Goal: Task Accomplishment & Management: Complete application form

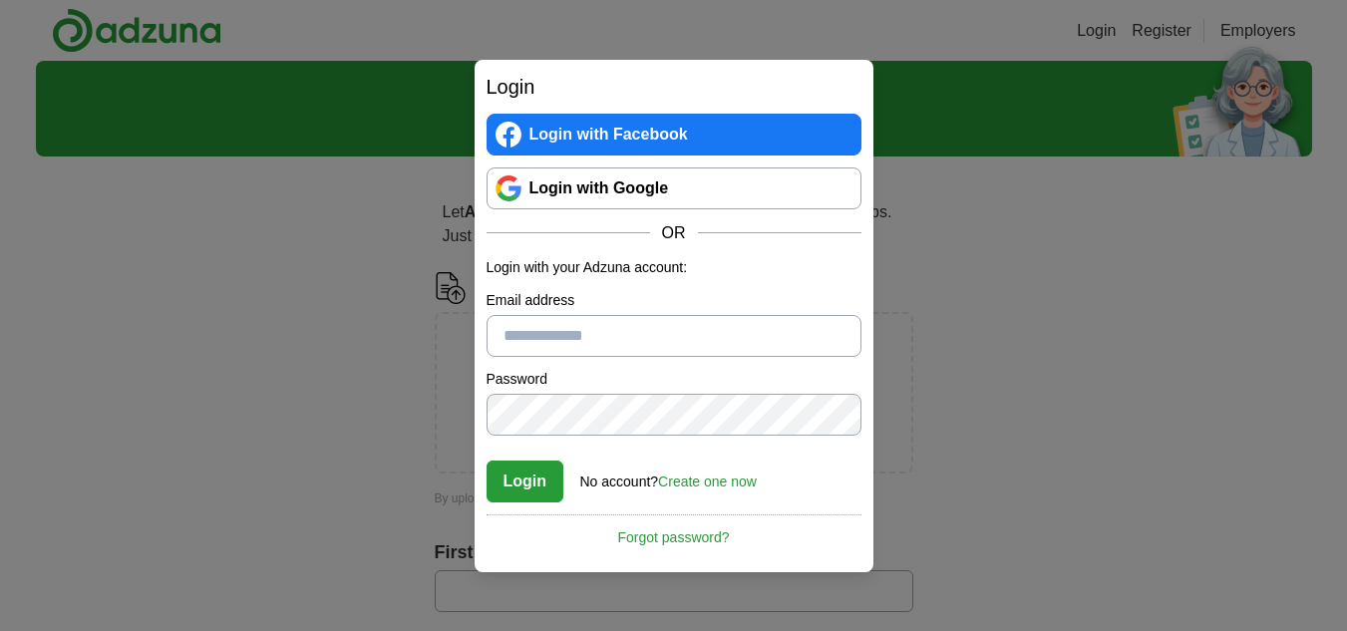
click at [583, 179] on link "Login with Google" at bounding box center [674, 188] width 375 height 42
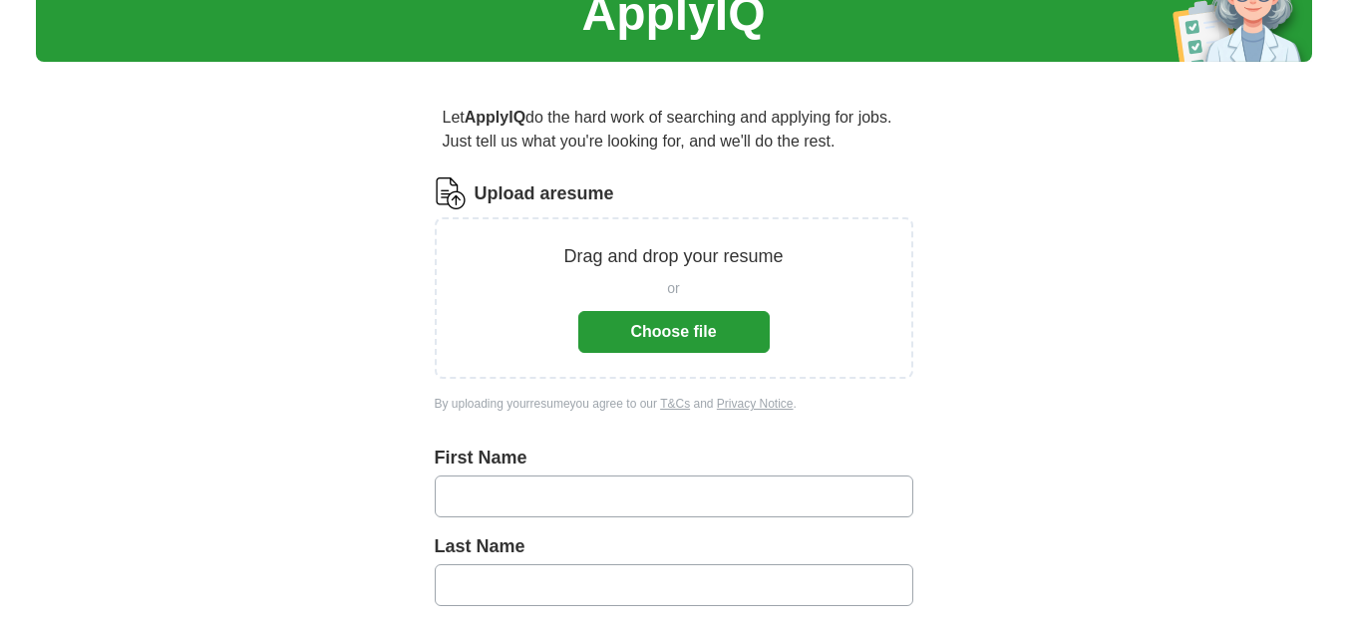
scroll to position [94, 0]
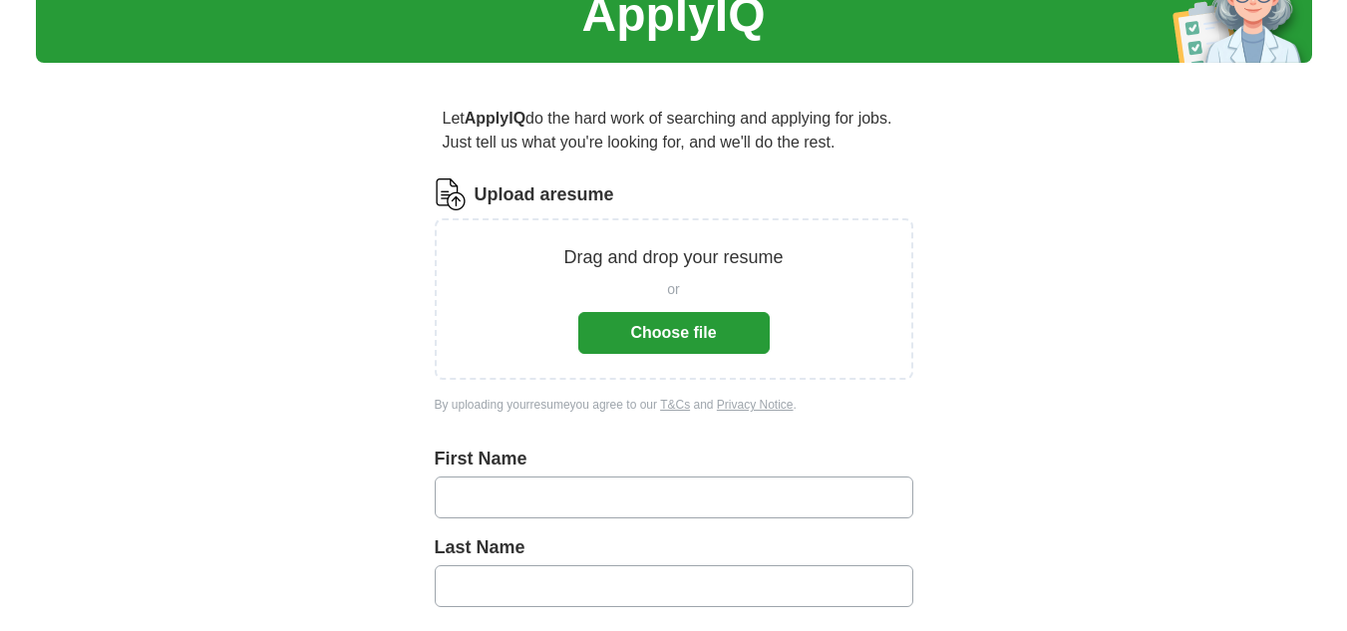
click at [685, 334] on button "Choose file" at bounding box center [673, 333] width 191 height 42
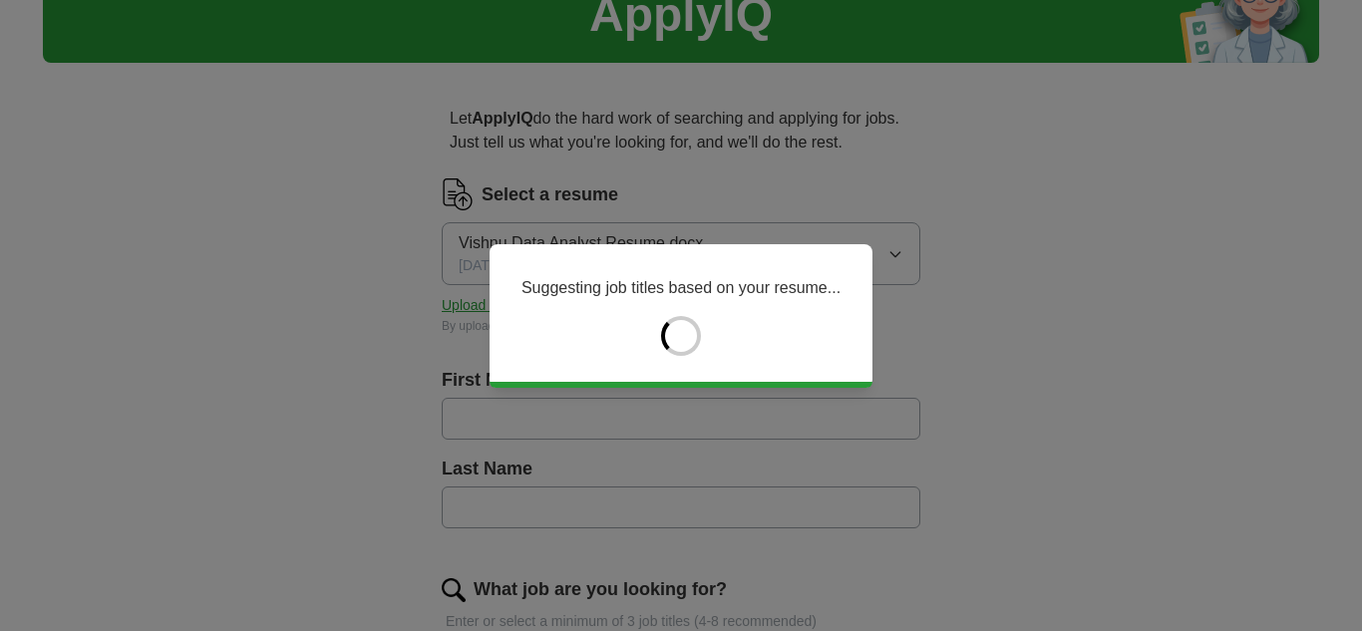
type input "******"
type input "*******"
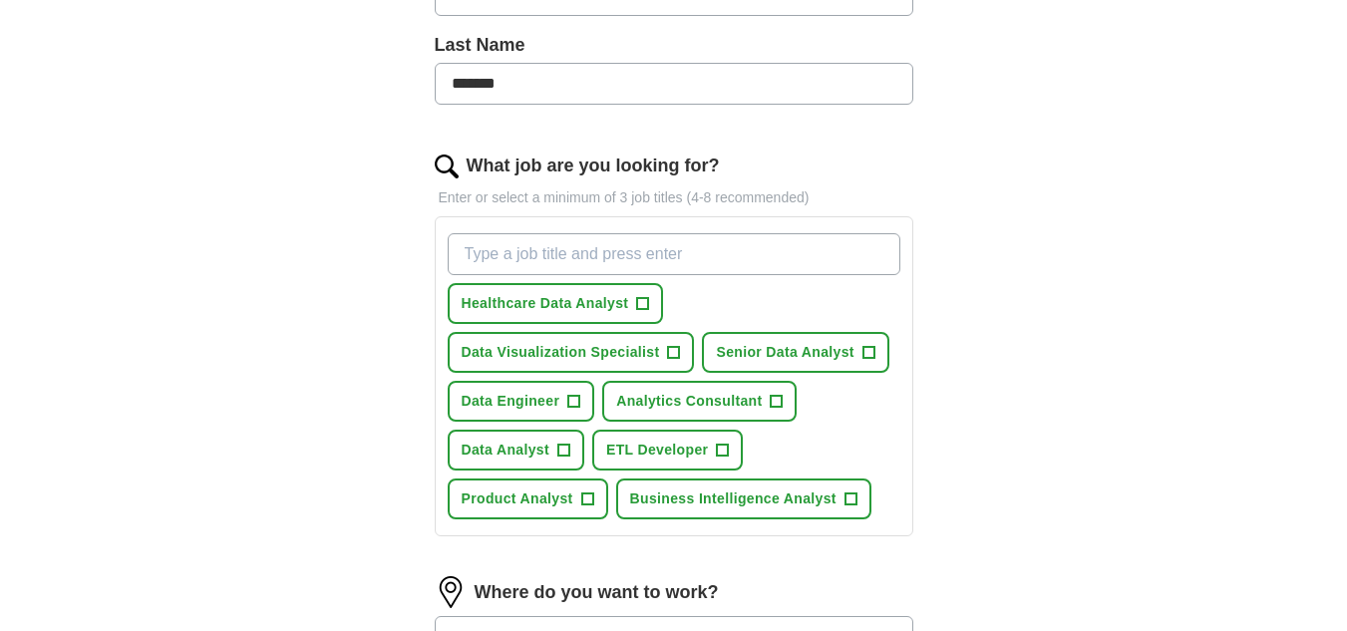
scroll to position [518, 0]
click at [563, 445] on span "+" at bounding box center [563, 450] width 12 height 16
click at [588, 496] on span "+" at bounding box center [587, 499] width 12 height 16
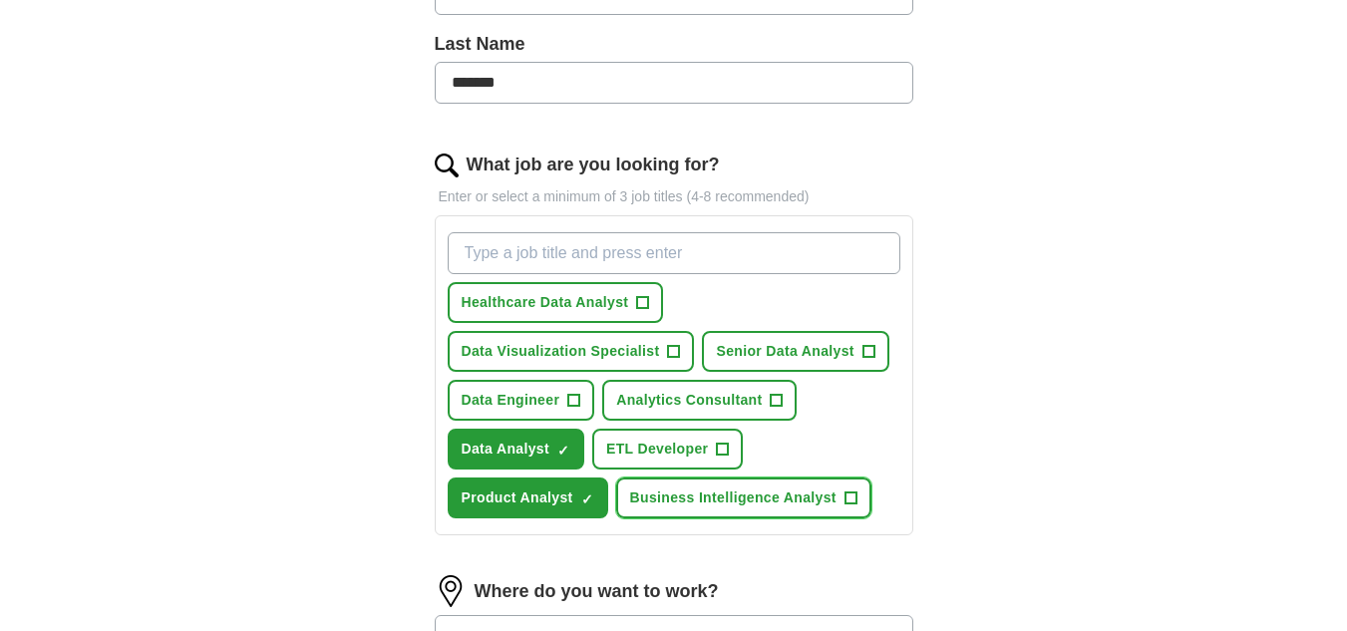
click at [852, 494] on span "+" at bounding box center [850, 499] width 12 height 16
click at [778, 398] on span "+" at bounding box center [777, 401] width 12 height 16
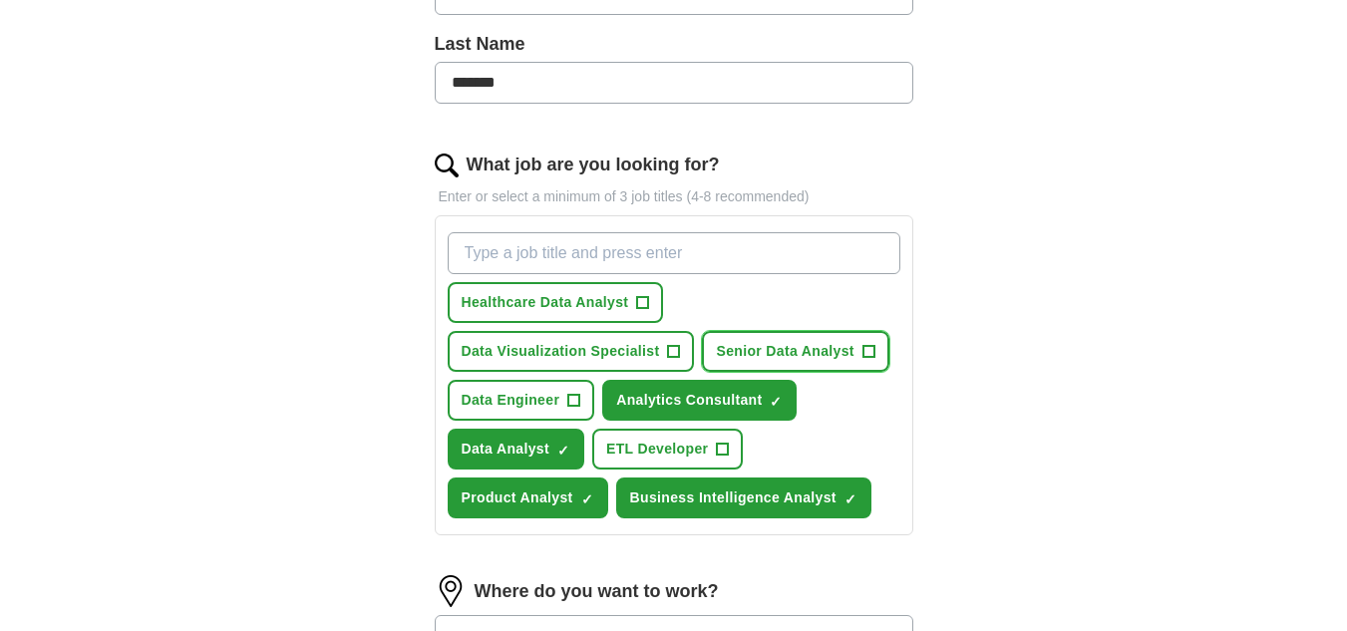
click at [874, 344] on span "+" at bounding box center [868, 352] width 12 height 16
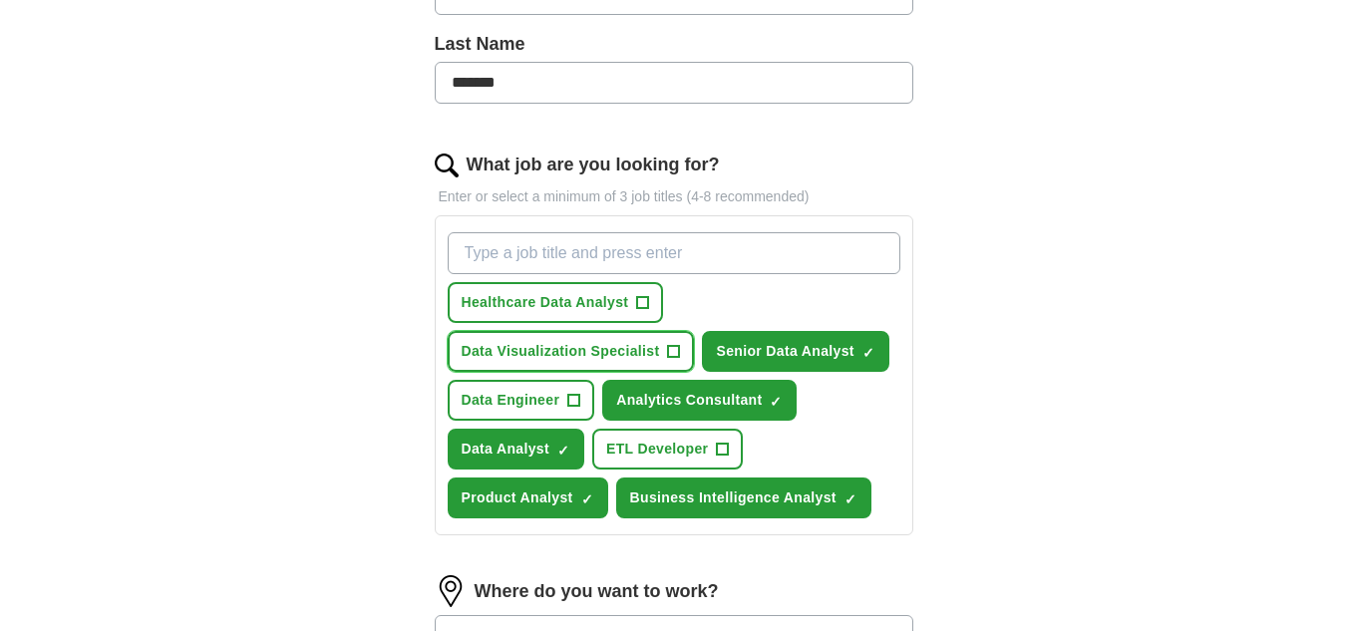
click at [672, 346] on span "+" at bounding box center [674, 352] width 12 height 16
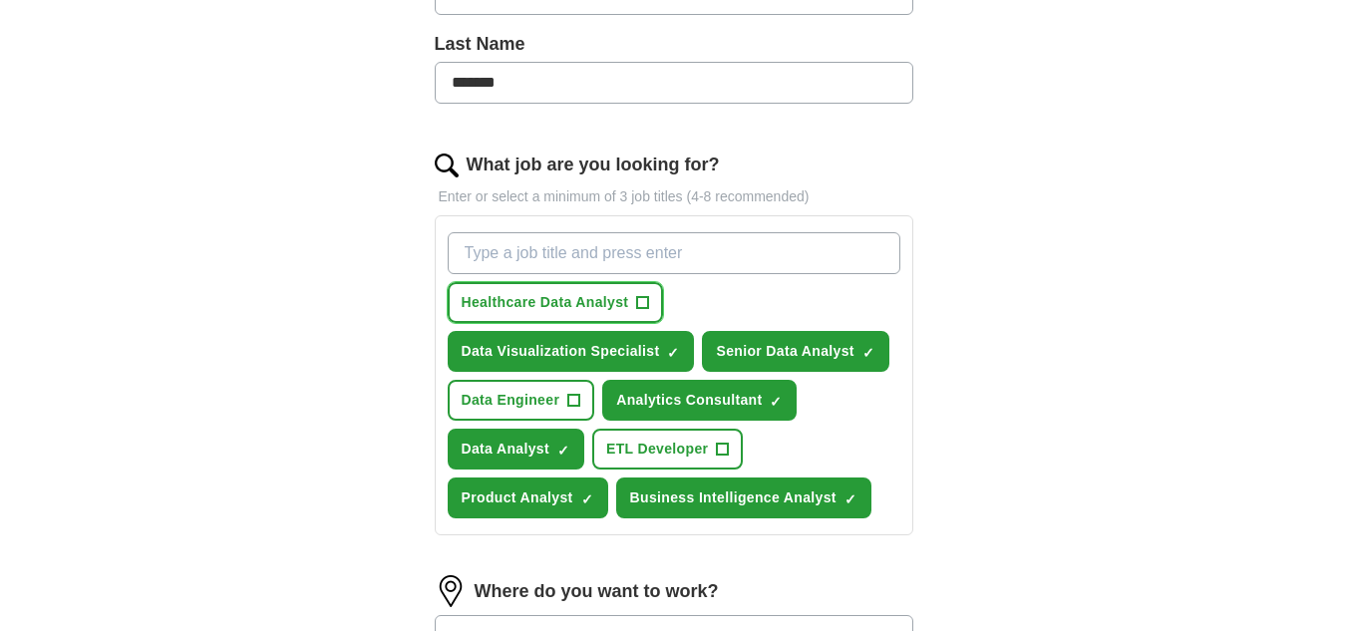
click at [639, 299] on span "+" at bounding box center [643, 303] width 12 height 16
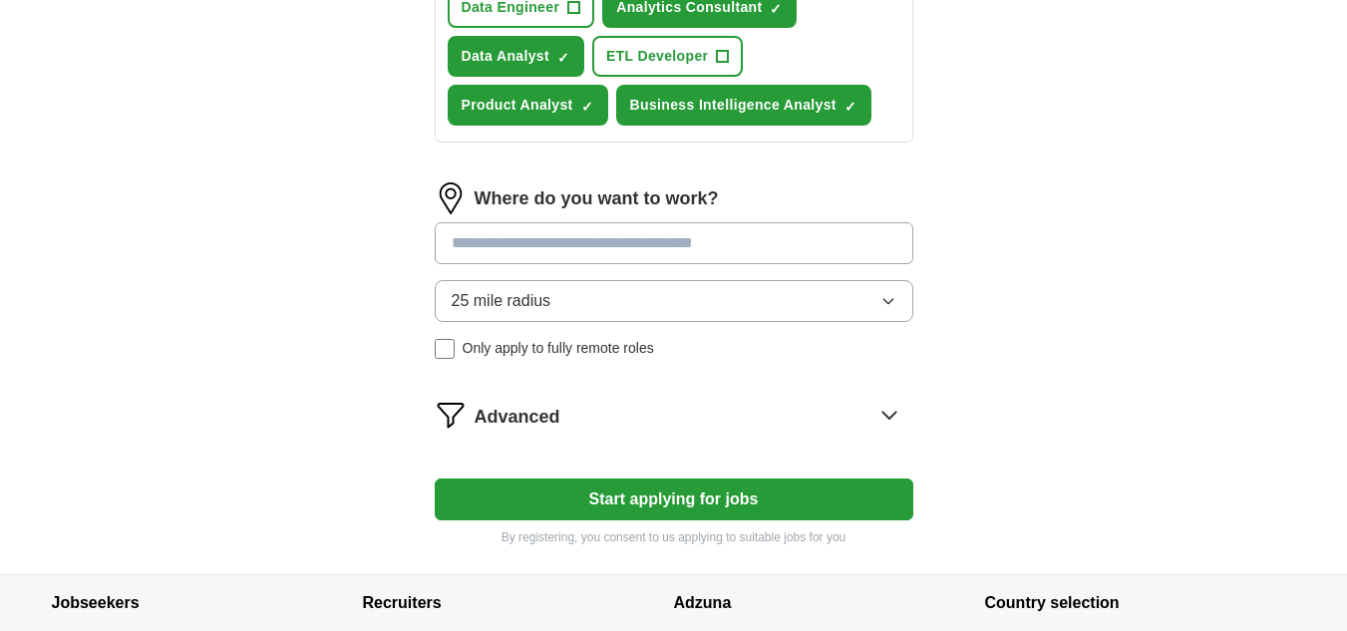
scroll to position [912, 0]
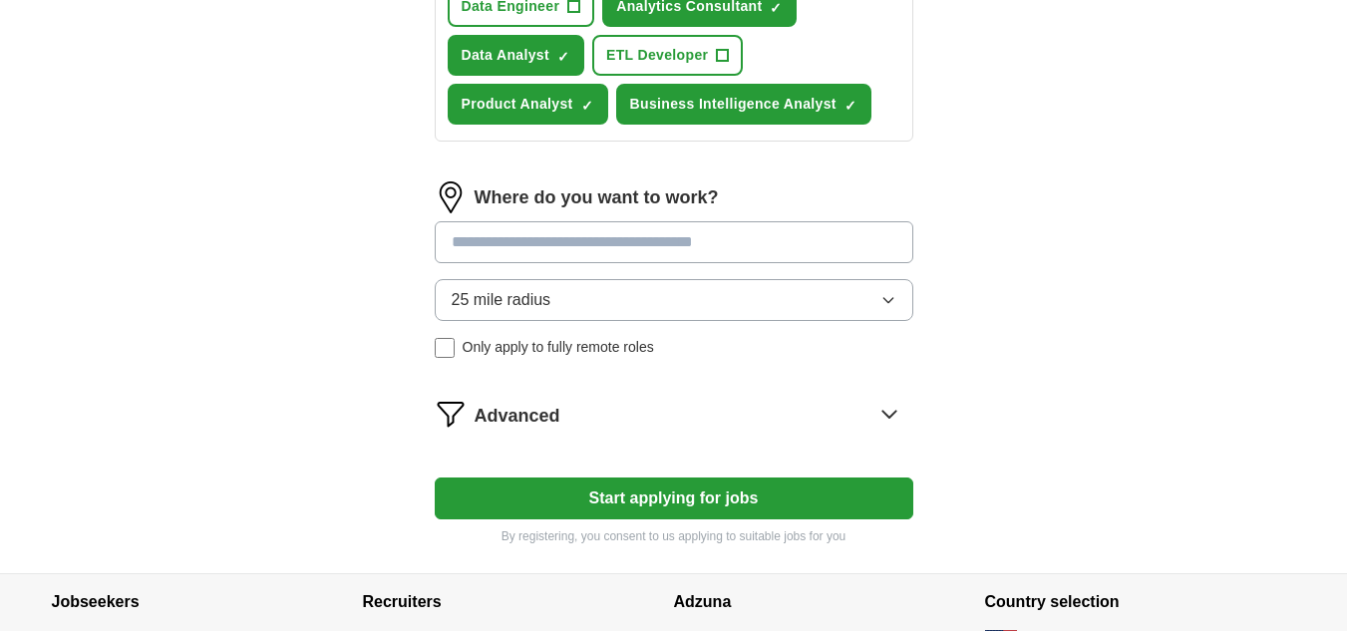
click at [496, 243] on input at bounding box center [674, 242] width 479 height 42
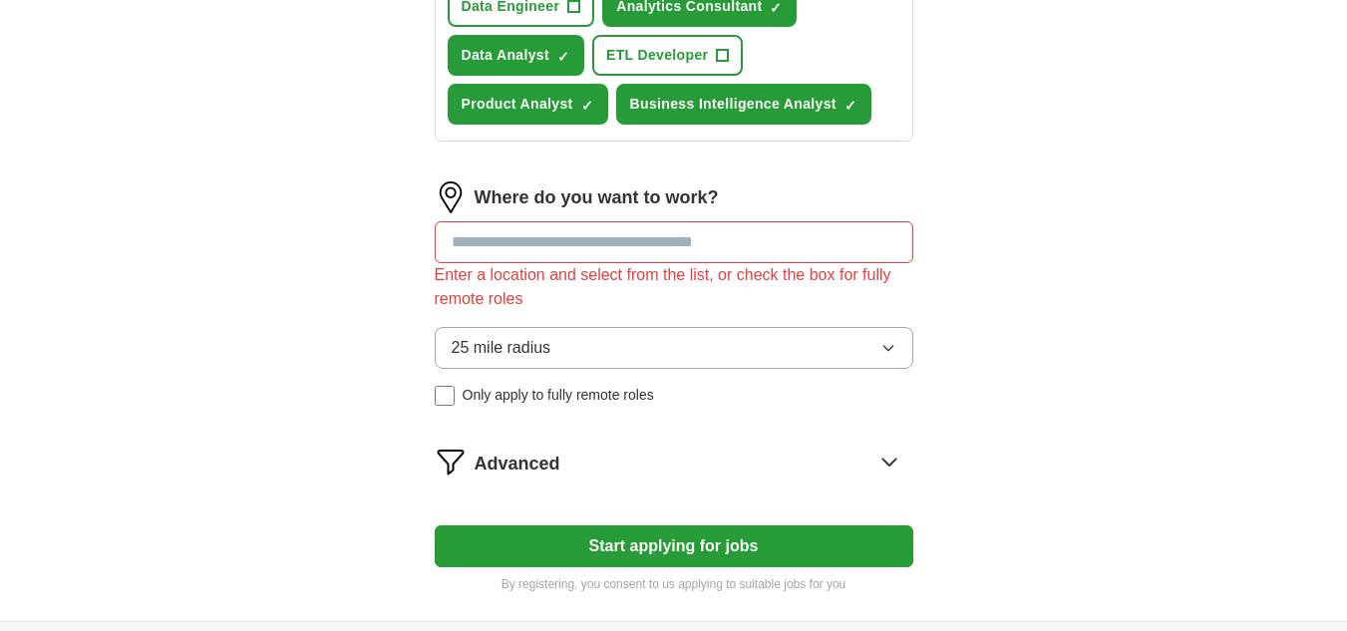
click at [495, 289] on div "Where do you want to work? Enter a location and select from the list, or check …" at bounding box center [674, 301] width 479 height 240
click at [511, 364] on button "25 mile radius" at bounding box center [674, 348] width 479 height 42
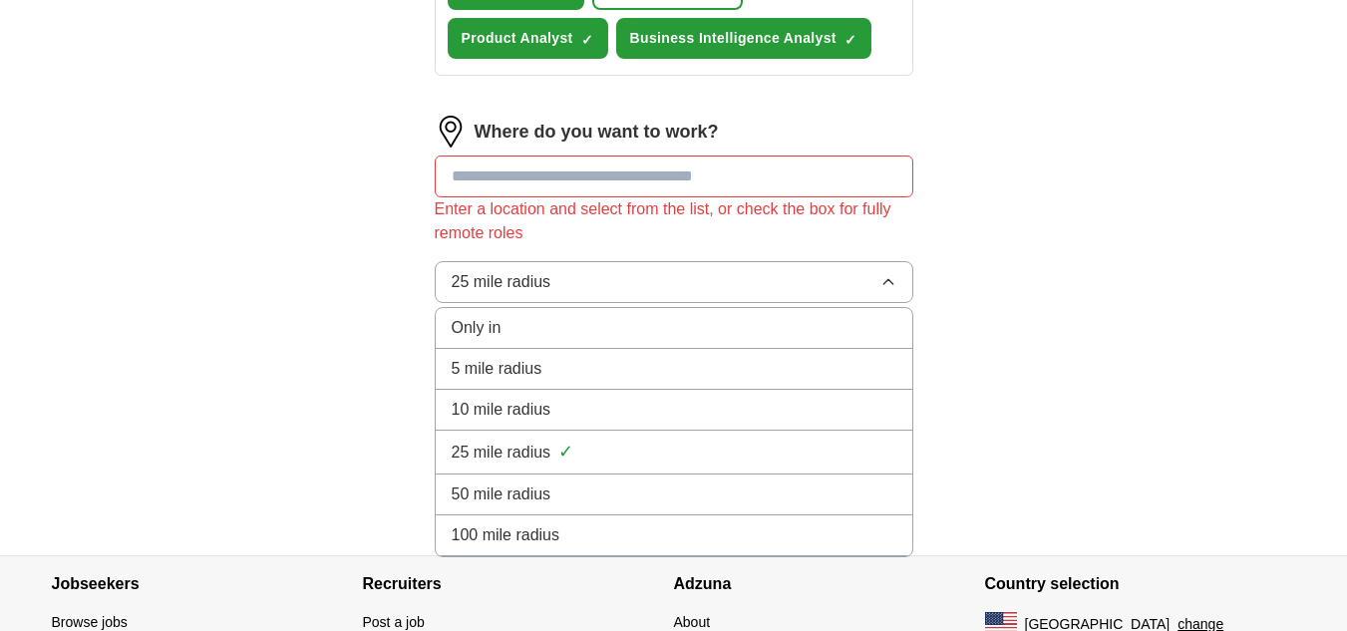
scroll to position [980, 0]
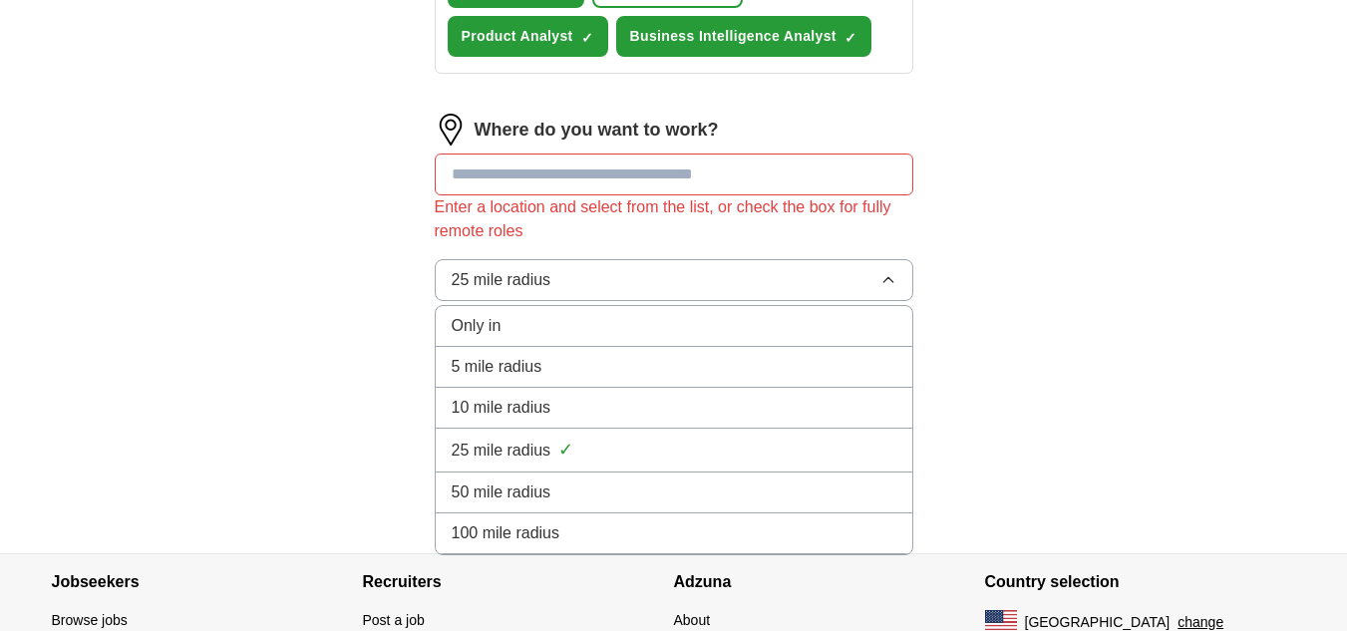
click at [489, 534] on span "100 mile radius" at bounding box center [506, 533] width 109 height 24
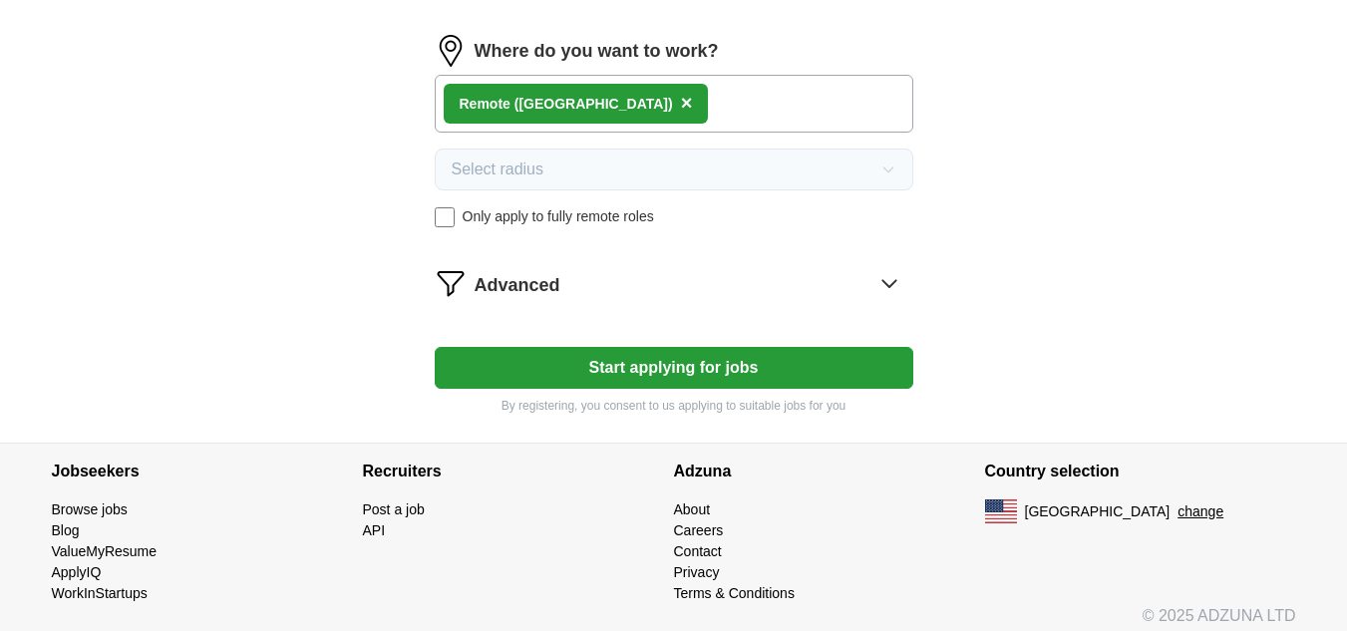
scroll to position [1060, 0]
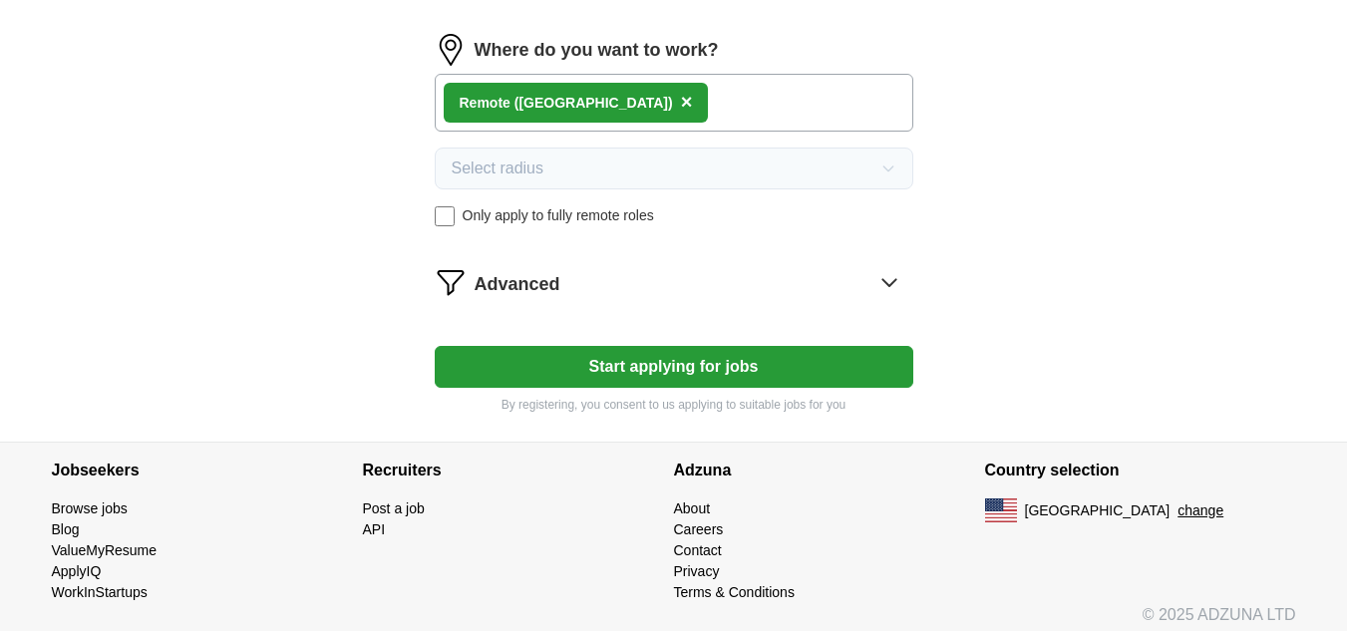
click at [588, 366] on button "Start applying for jobs" at bounding box center [674, 367] width 479 height 42
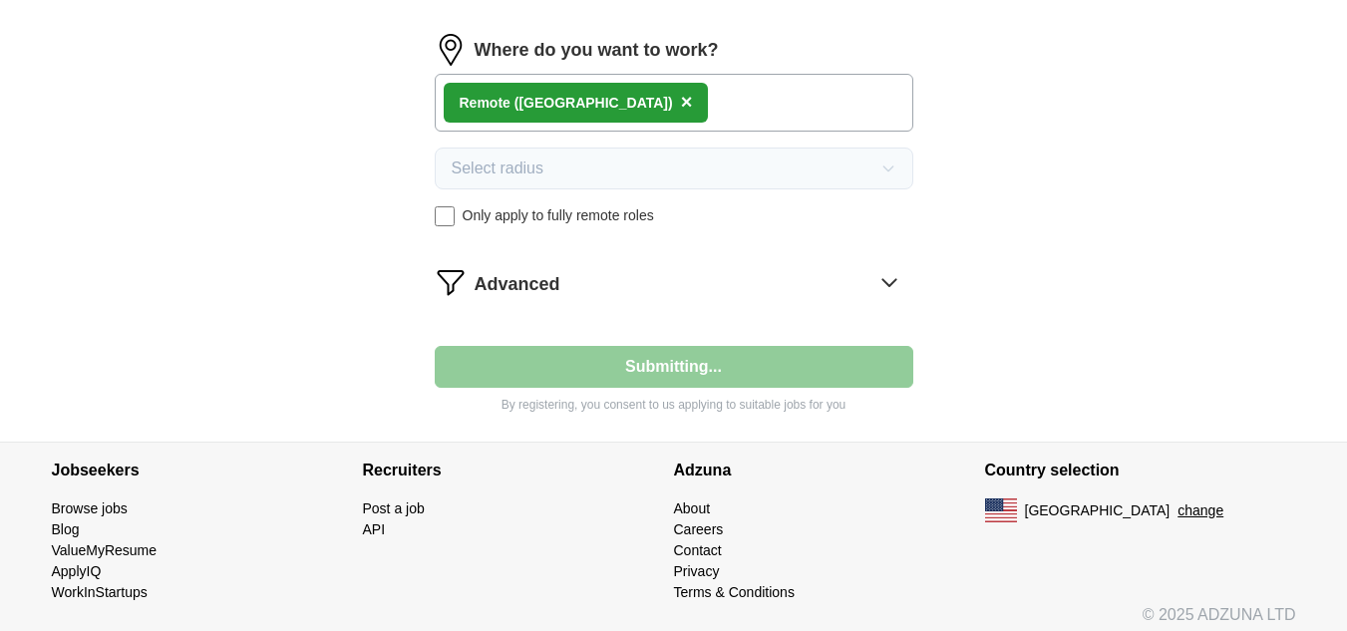
select select "**"
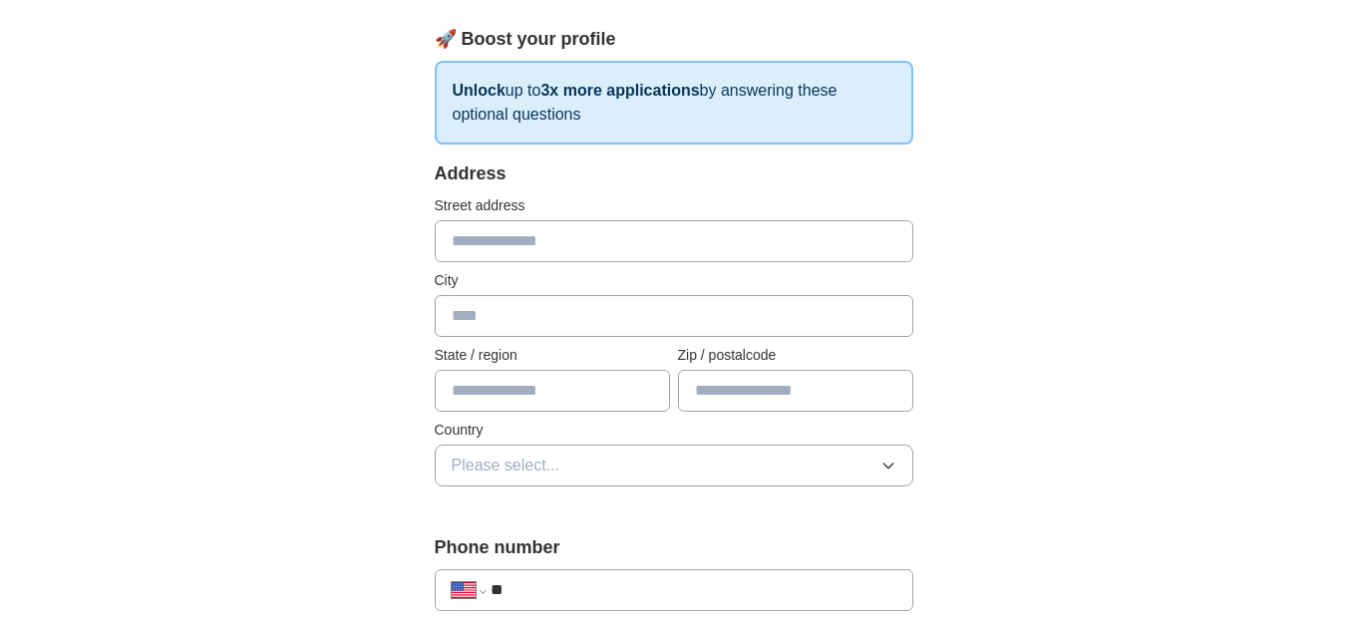
scroll to position [275, 0]
click at [483, 237] on input "text" at bounding box center [674, 239] width 479 height 42
type input "**********"
type input "****"
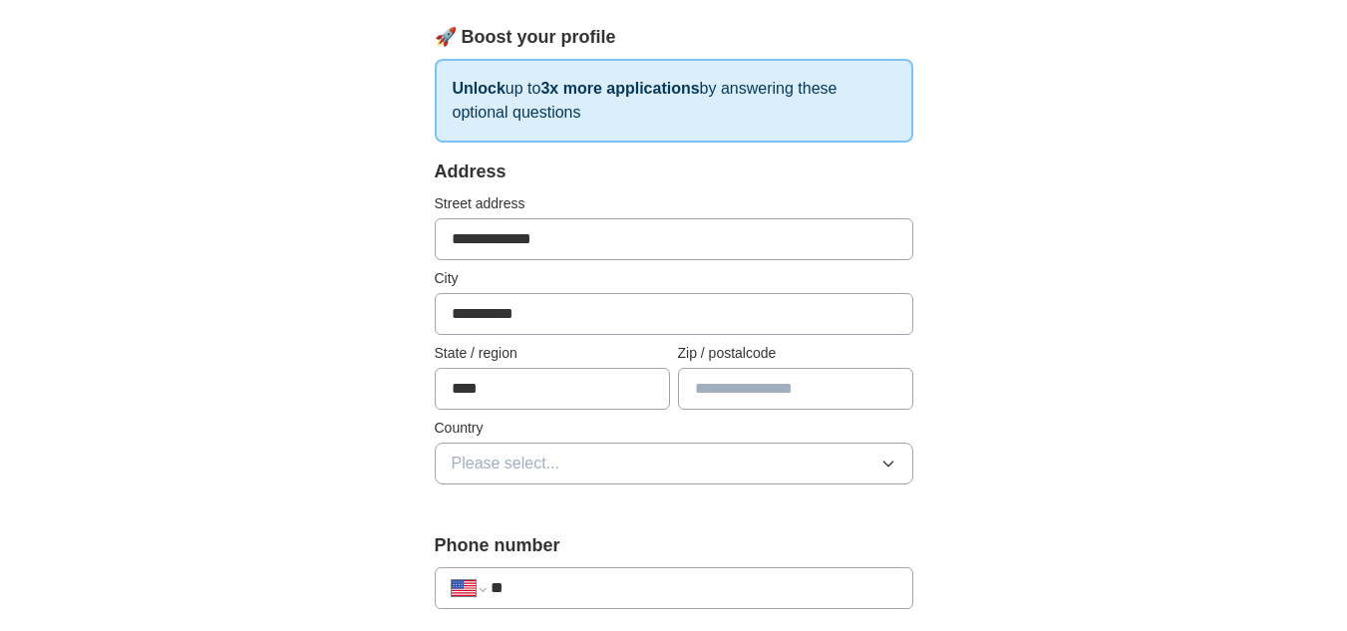
type input "*****"
click at [528, 457] on span "Please select..." at bounding box center [506, 464] width 109 height 24
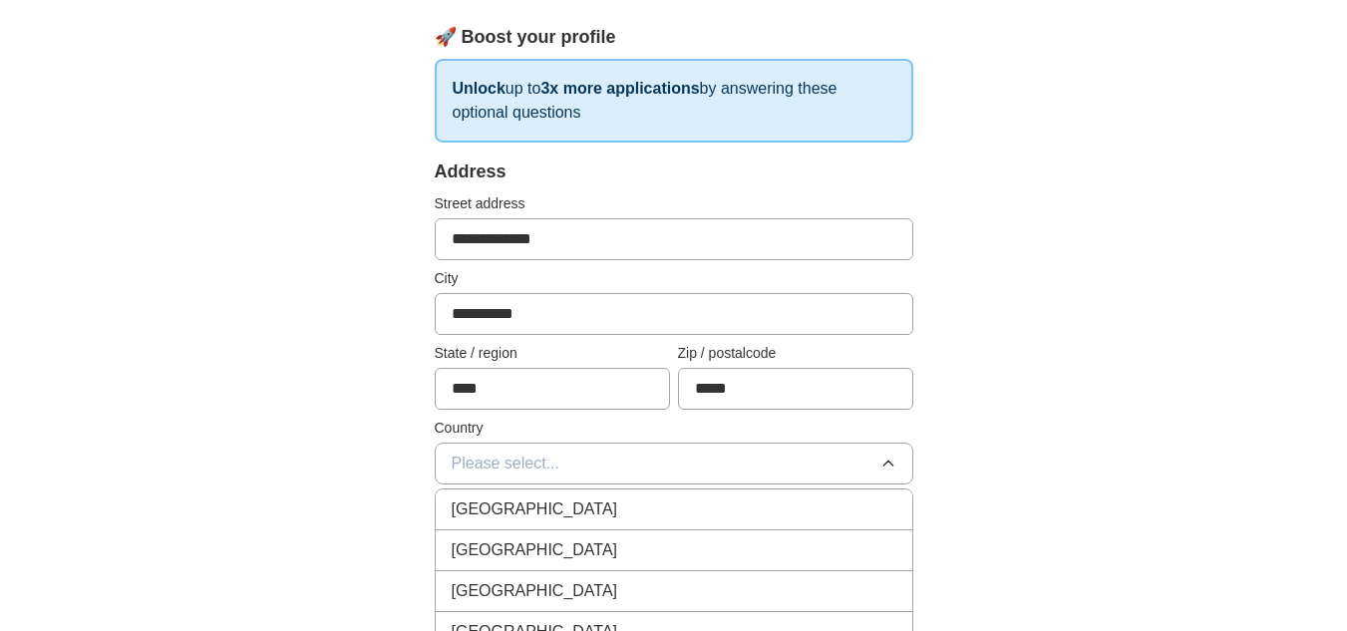
click at [496, 545] on span "[GEOGRAPHIC_DATA]" at bounding box center [535, 550] width 166 height 24
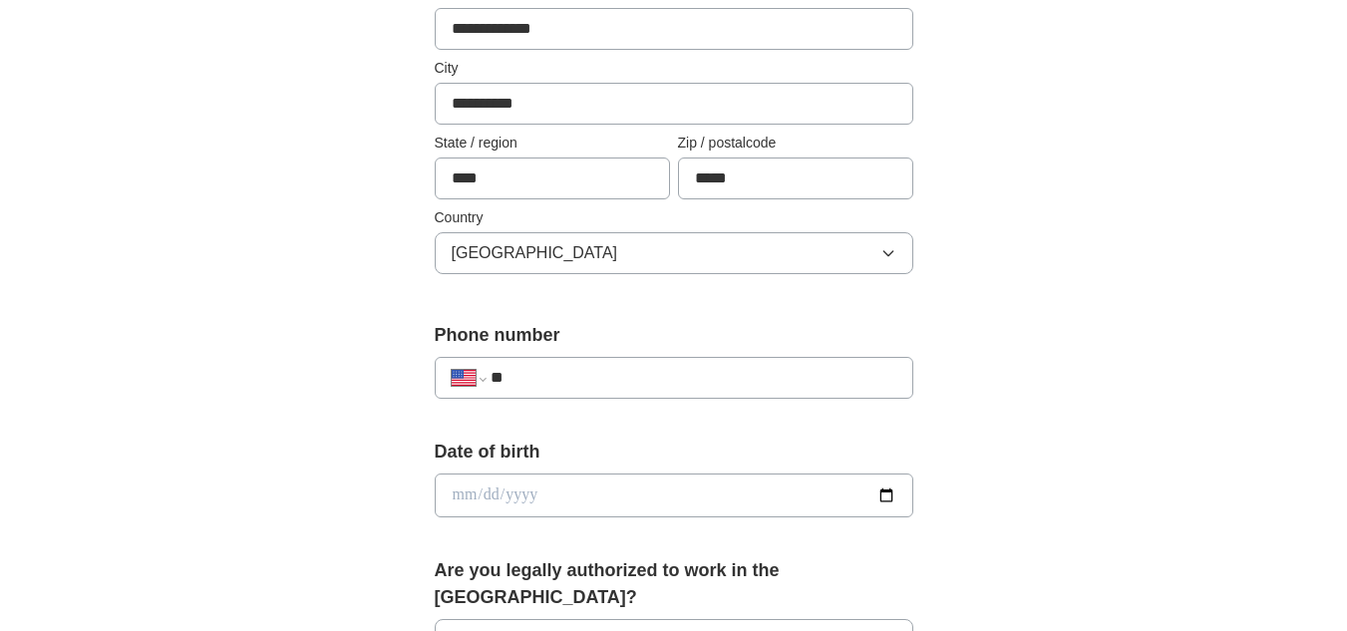
scroll to position [487, 0]
click at [557, 375] on input "**" at bounding box center [693, 377] width 405 height 24
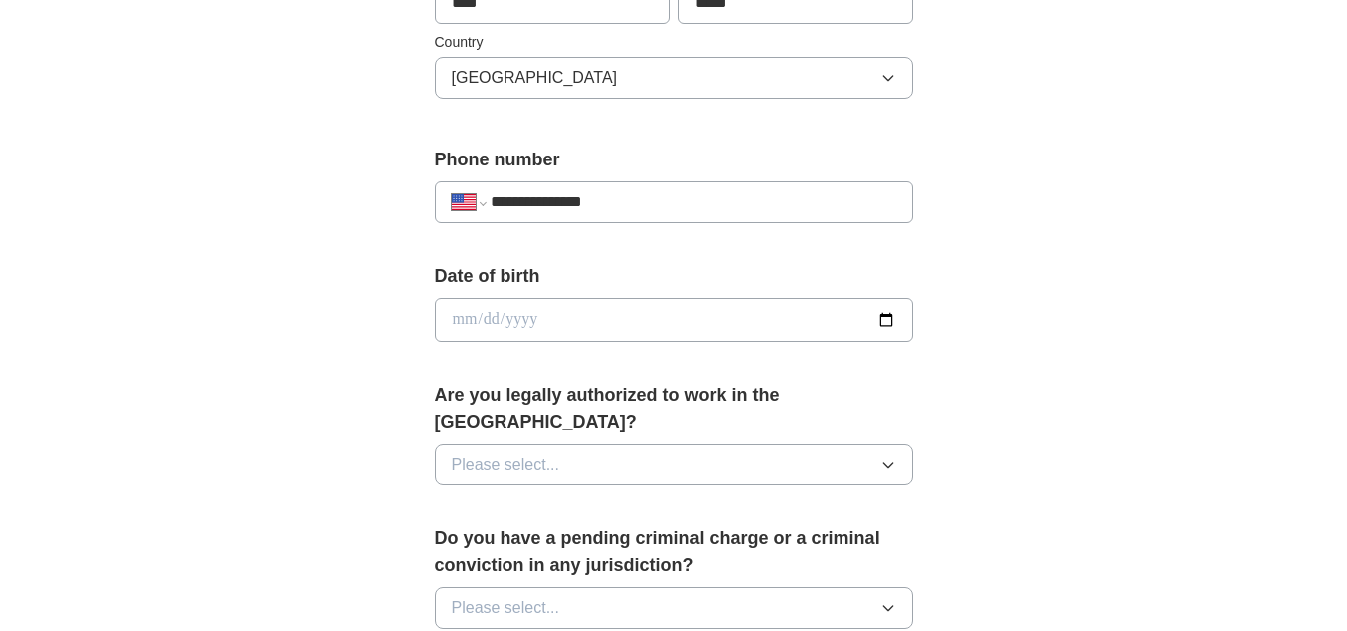
scroll to position [662, 0]
type input "**********"
click at [889, 320] on input "date" at bounding box center [674, 319] width 479 height 44
type input "**********"
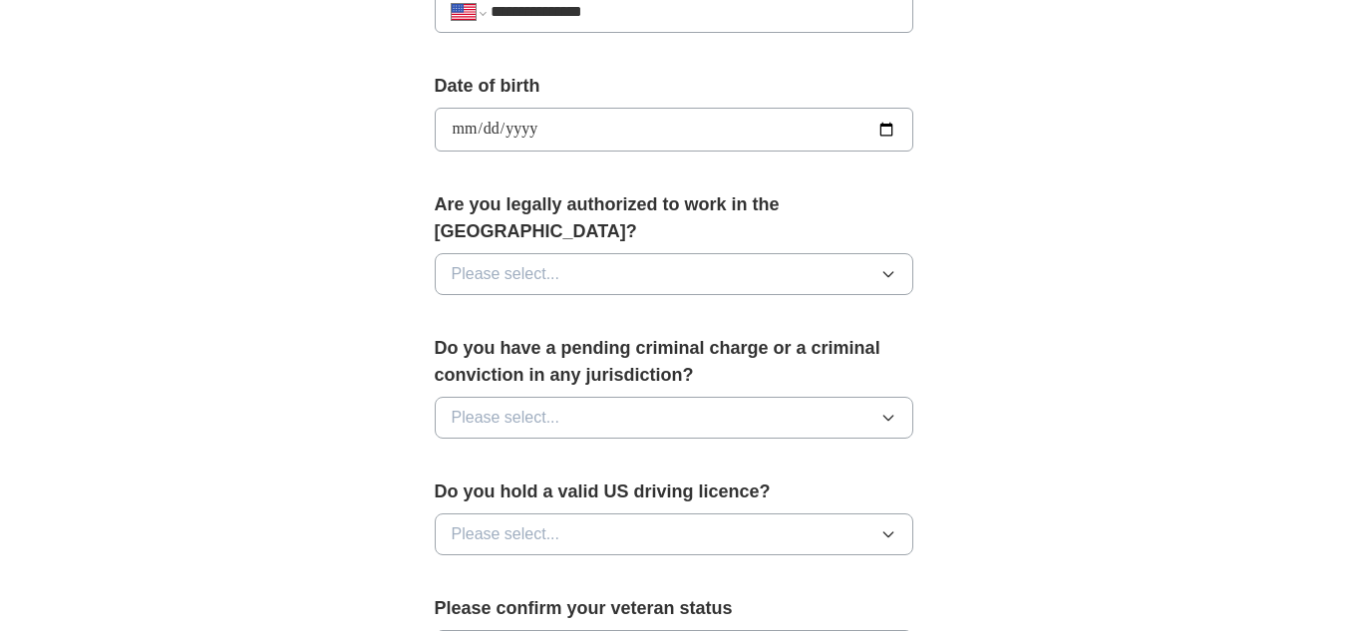
scroll to position [854, 0]
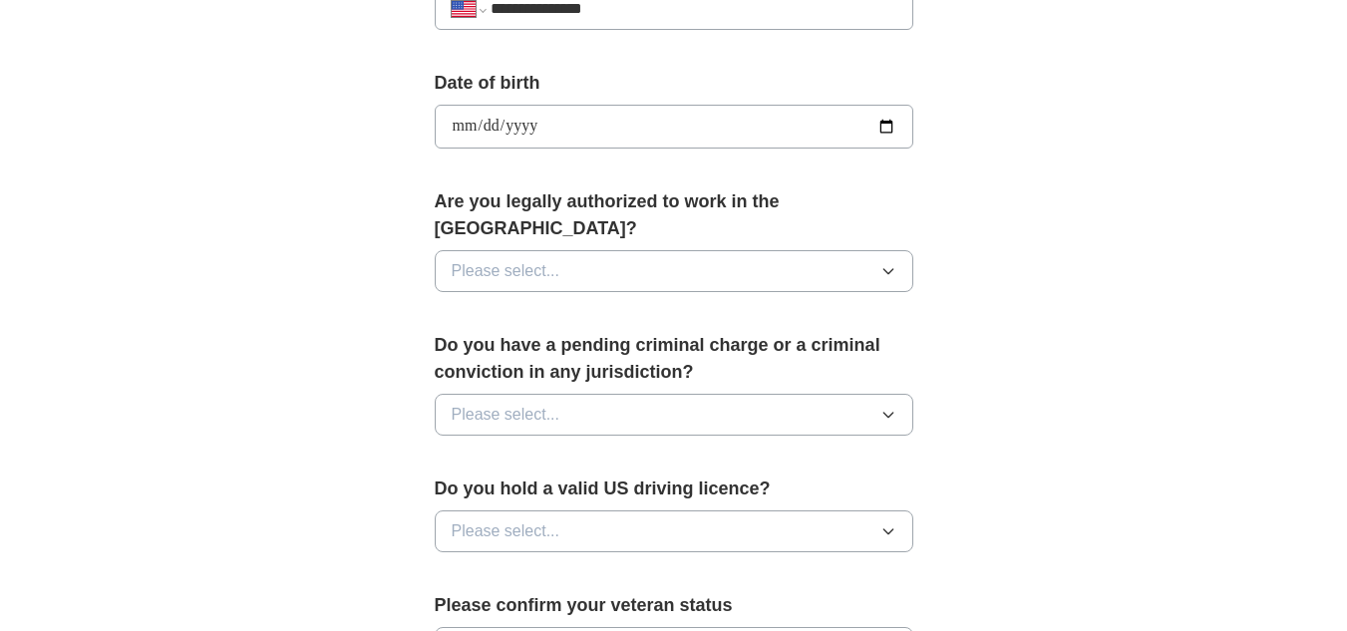
click at [506, 259] on span "Please select..." at bounding box center [506, 271] width 109 height 24
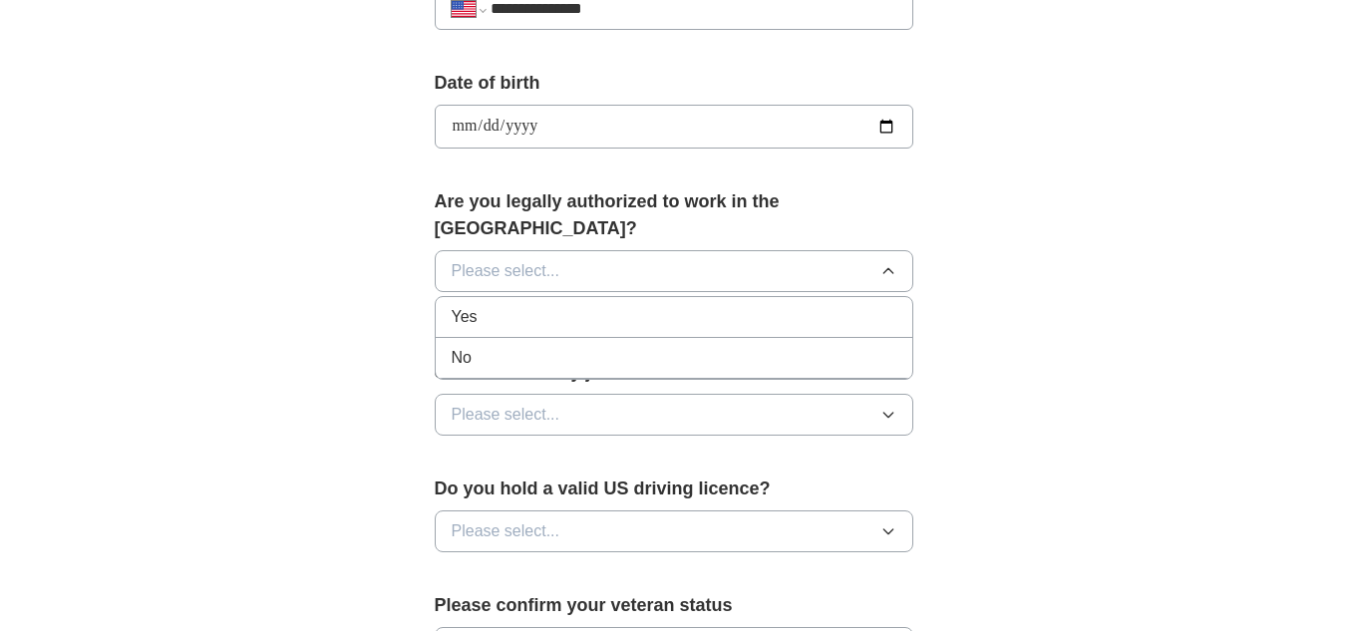
click at [486, 305] on div "Yes" at bounding box center [674, 317] width 445 height 24
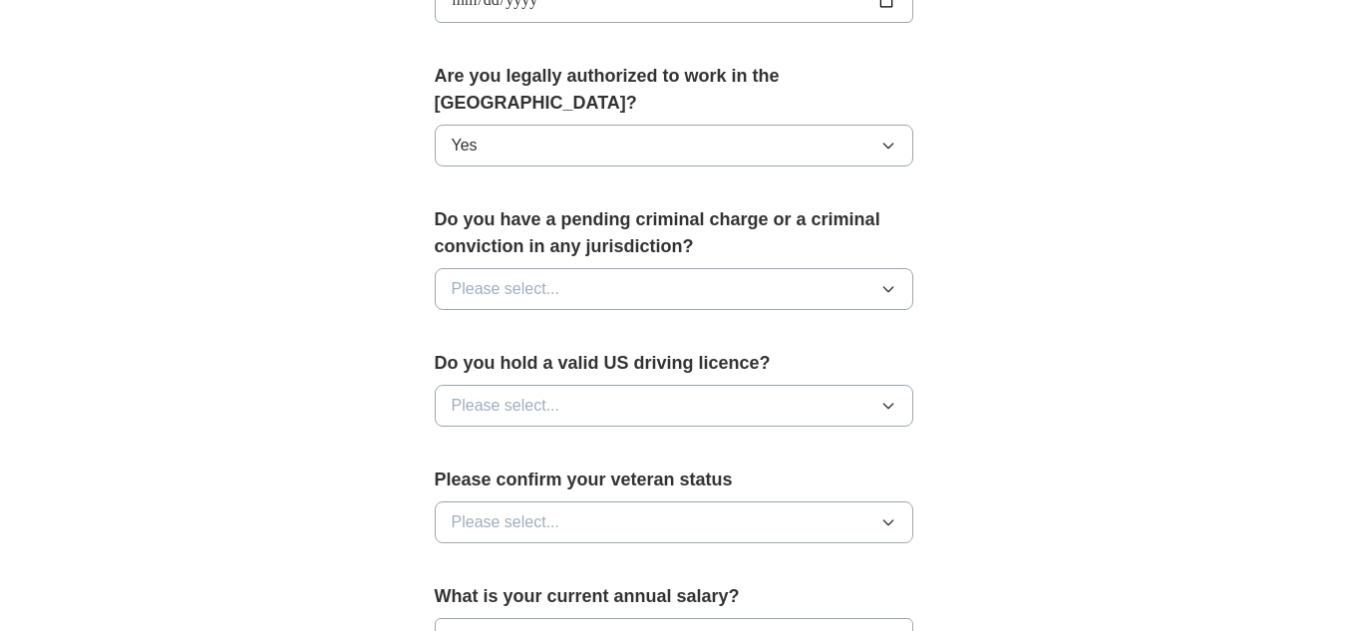
scroll to position [982, 0]
click at [509, 275] on span "Please select..." at bounding box center [506, 287] width 109 height 24
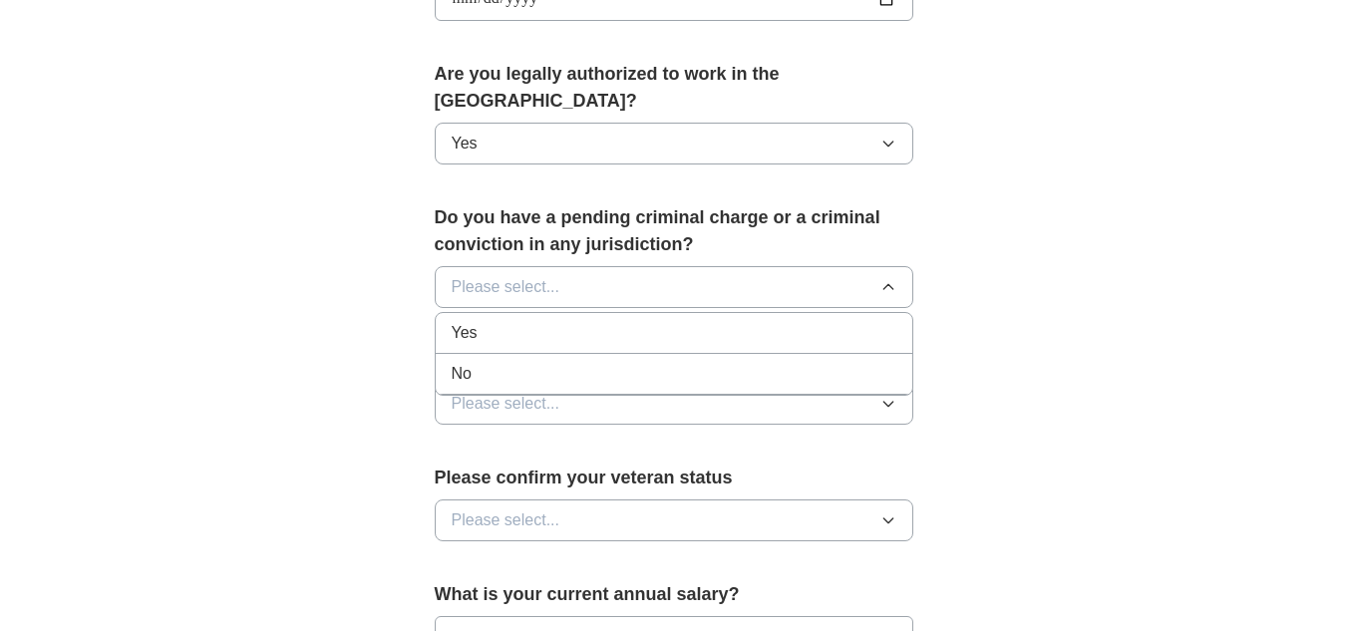
click at [487, 362] on div "No" at bounding box center [674, 374] width 445 height 24
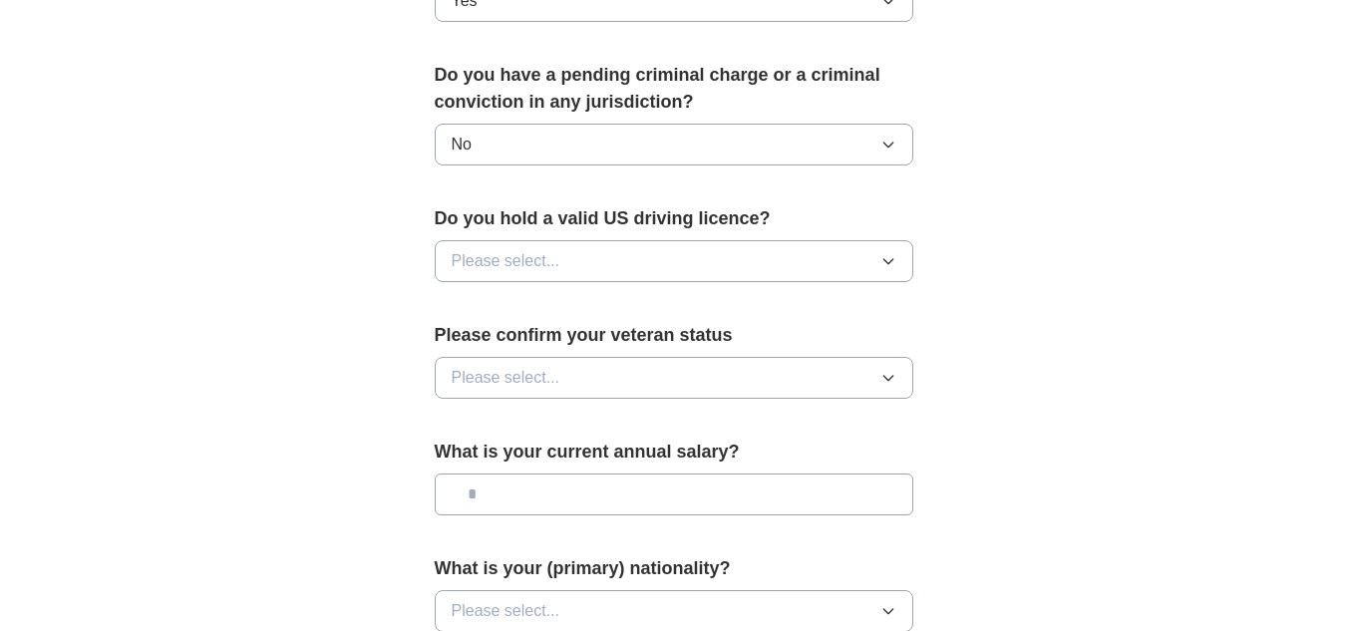
scroll to position [1126, 0]
click at [493, 248] on span "Please select..." at bounding box center [506, 260] width 109 height 24
click at [475, 294] on span "Yes" at bounding box center [465, 306] width 26 height 24
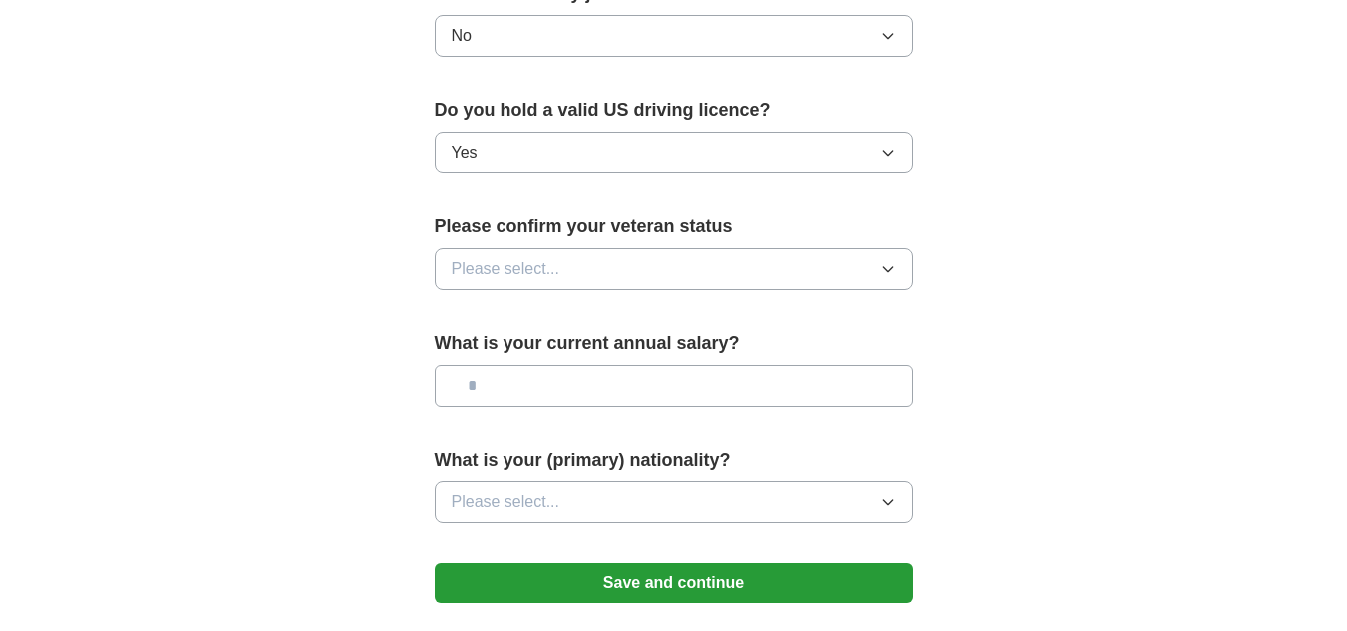
scroll to position [1234, 0]
click at [513, 256] on span "Please select..." at bounding box center [506, 268] width 109 height 24
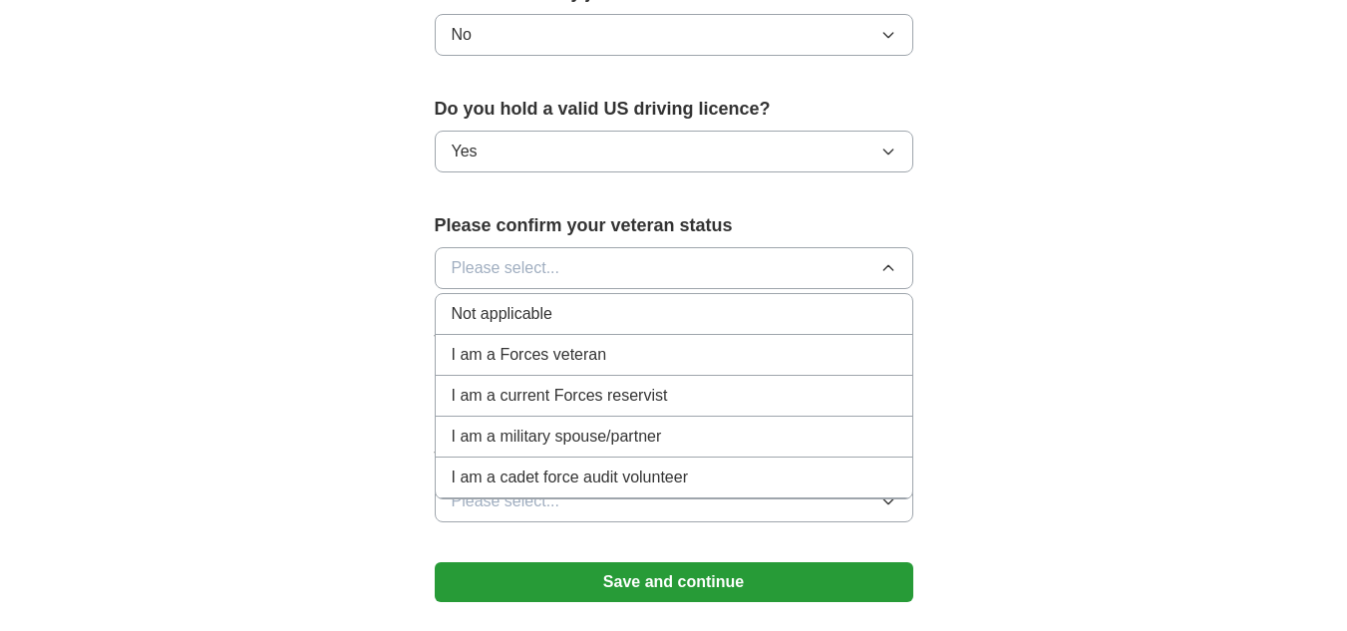
click at [515, 302] on span "Not applicable" at bounding box center [502, 314] width 101 height 24
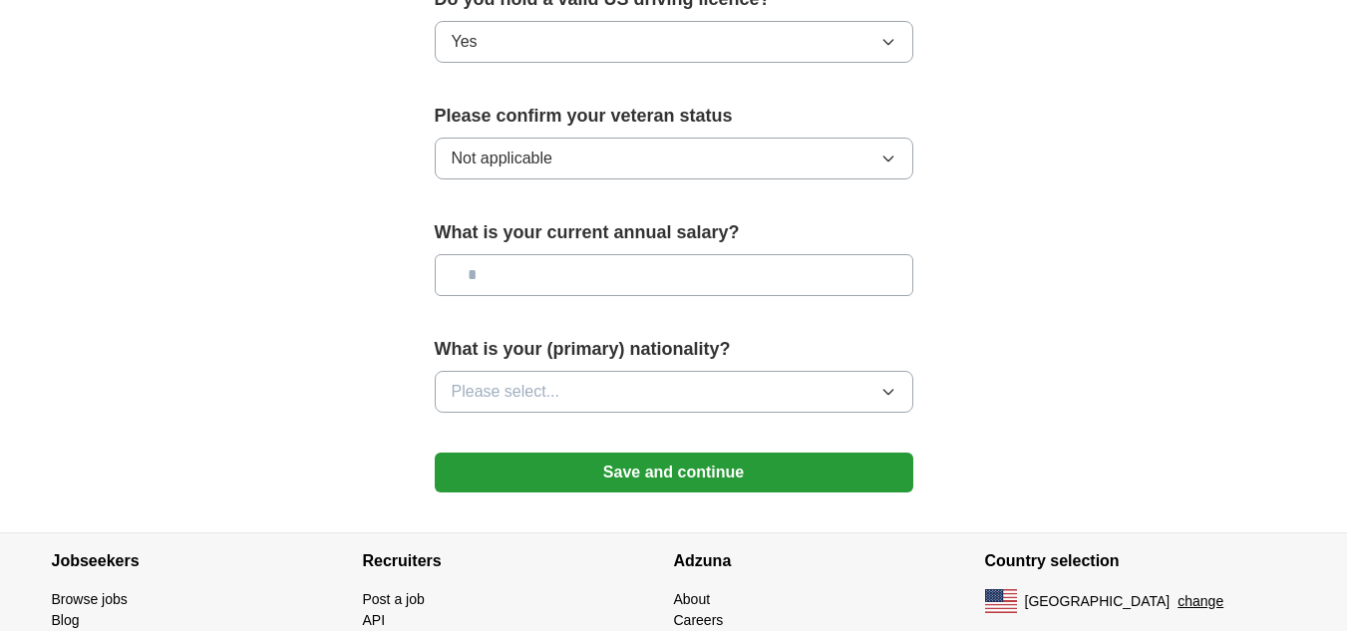
scroll to position [1347, 0]
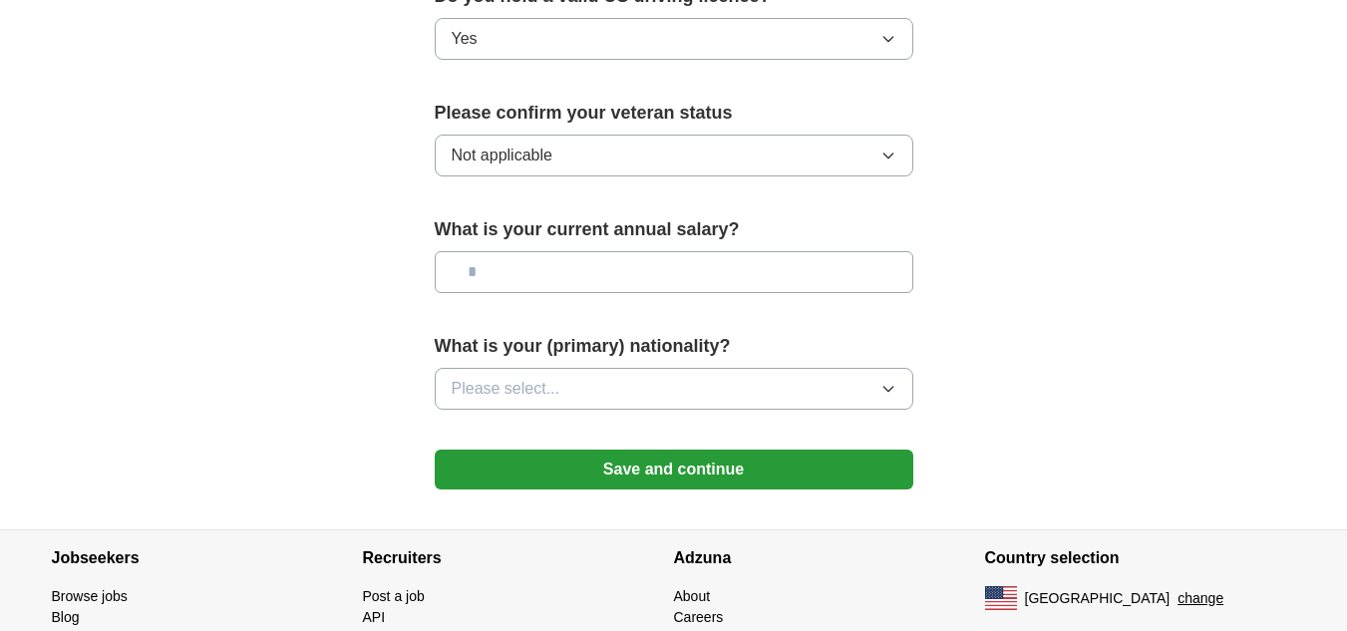
click at [539, 253] on input "text" at bounding box center [674, 272] width 479 height 42
type input "**"
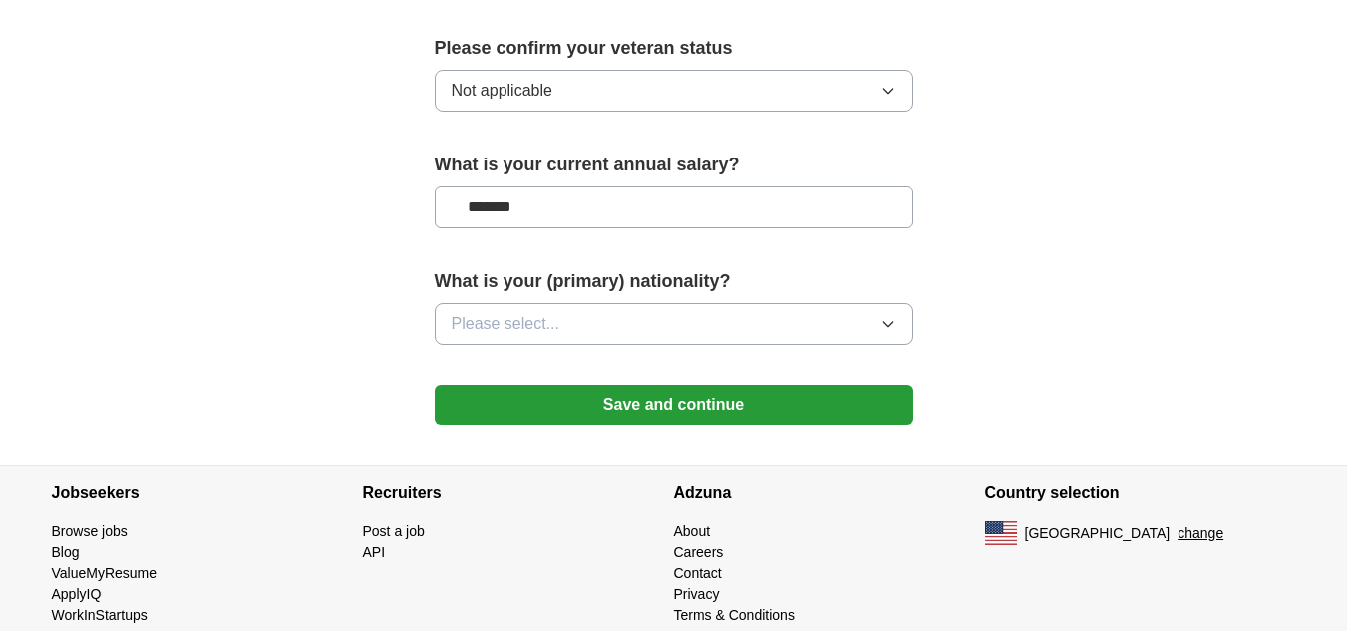
scroll to position [1420, 0]
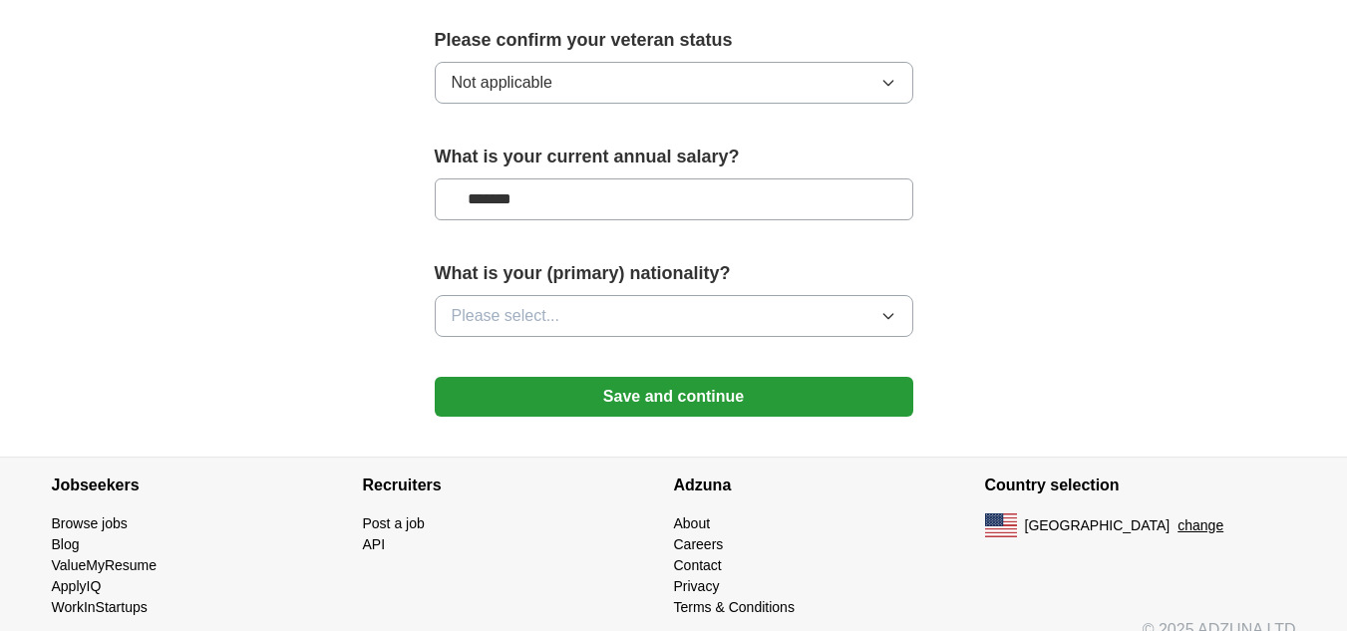
type input "*******"
click at [531, 304] on span "Please select..." at bounding box center [506, 316] width 109 height 24
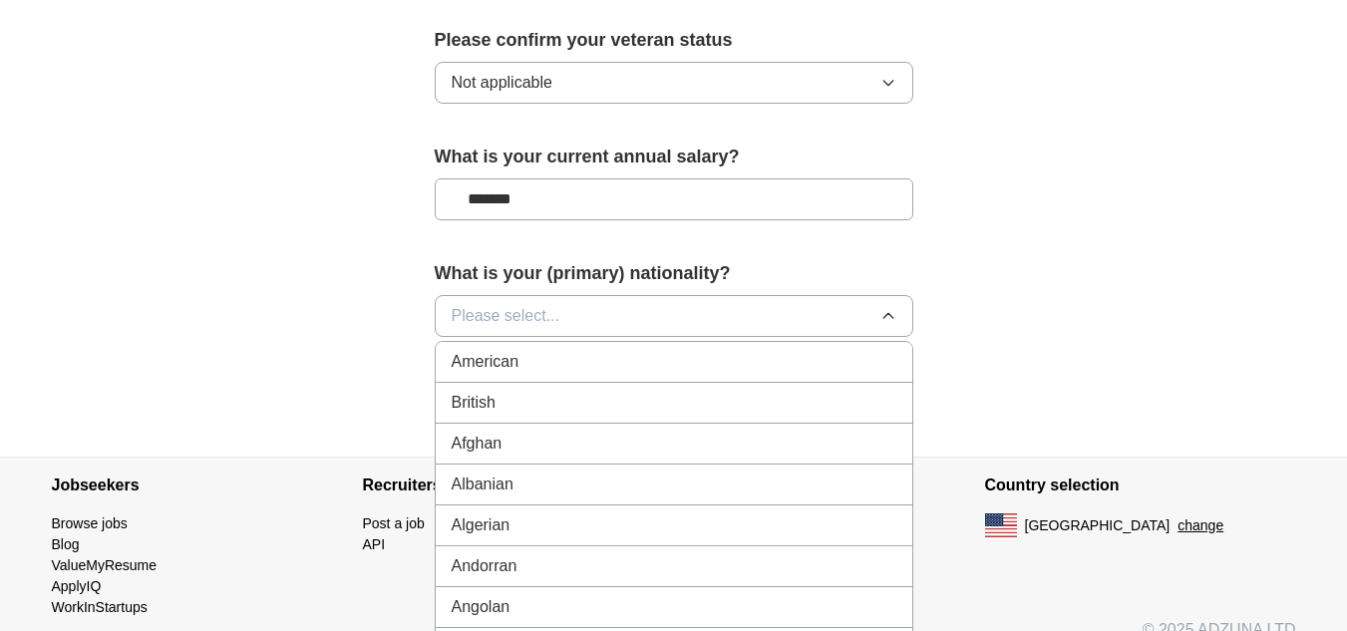
click at [463, 304] on span "Please select..." at bounding box center [506, 316] width 109 height 24
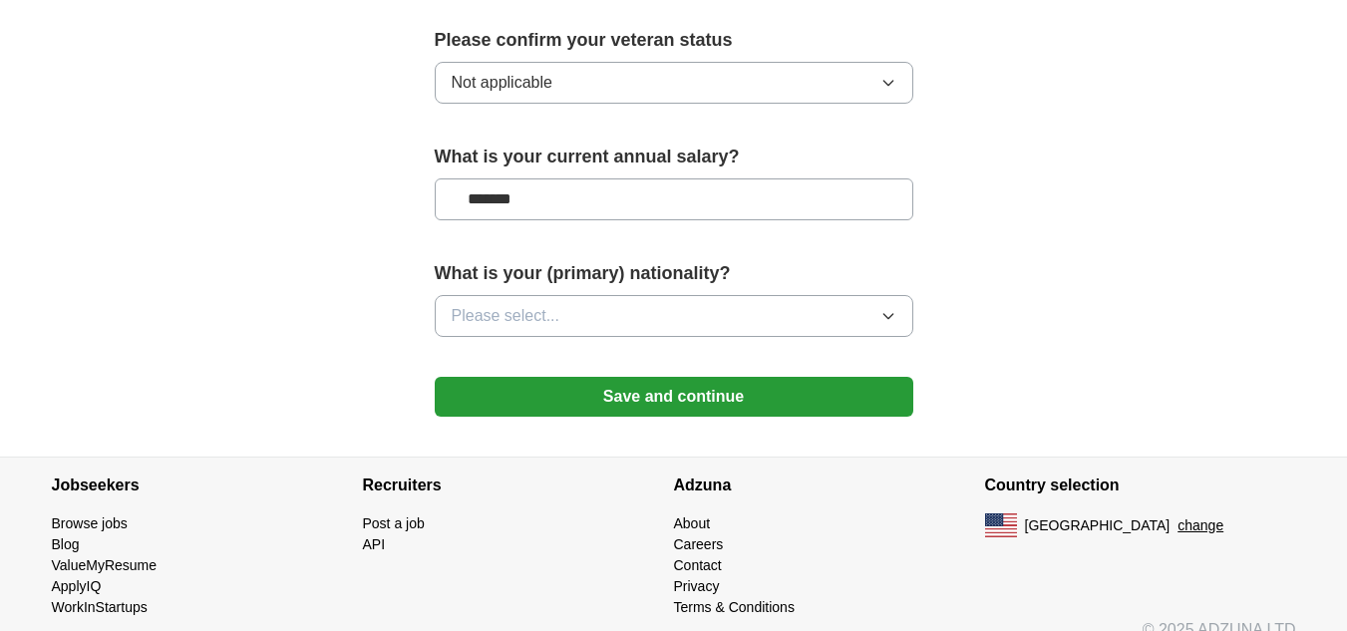
click at [493, 295] on button "Please select..." at bounding box center [674, 316] width 479 height 42
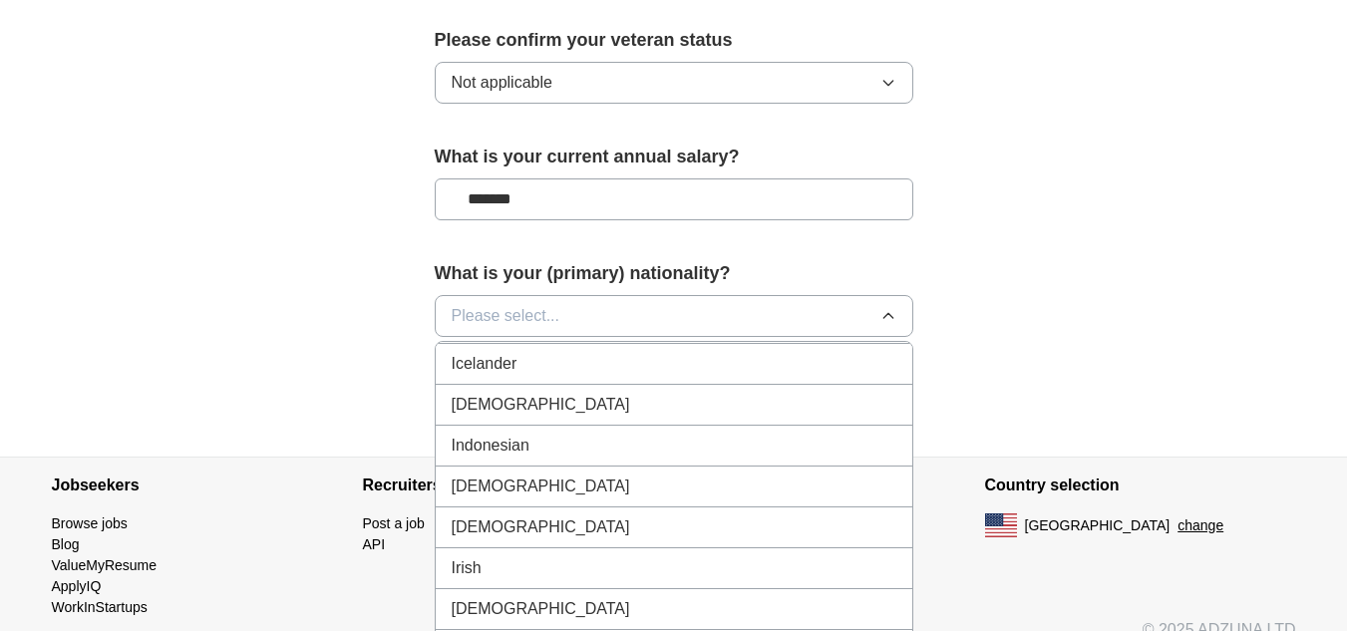
scroll to position [3224, 0]
click at [503, 396] on div "[DEMOGRAPHIC_DATA]" at bounding box center [674, 408] width 445 height 24
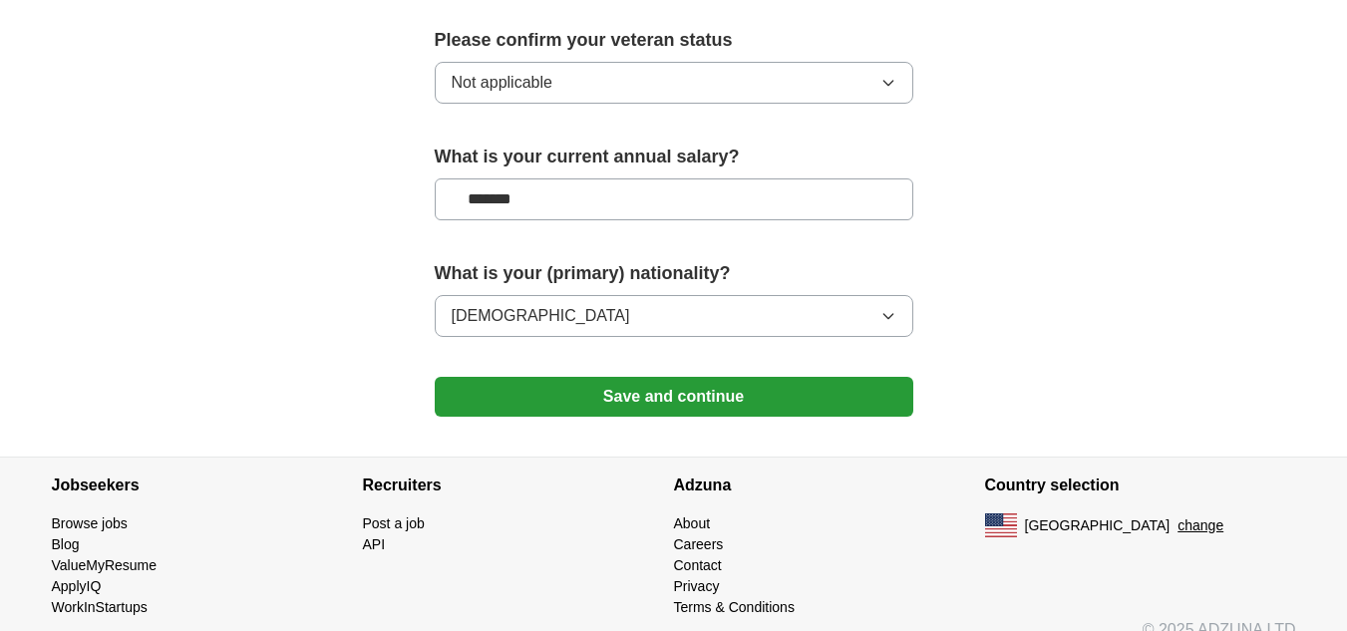
click at [638, 380] on button "Save and continue" at bounding box center [674, 397] width 479 height 40
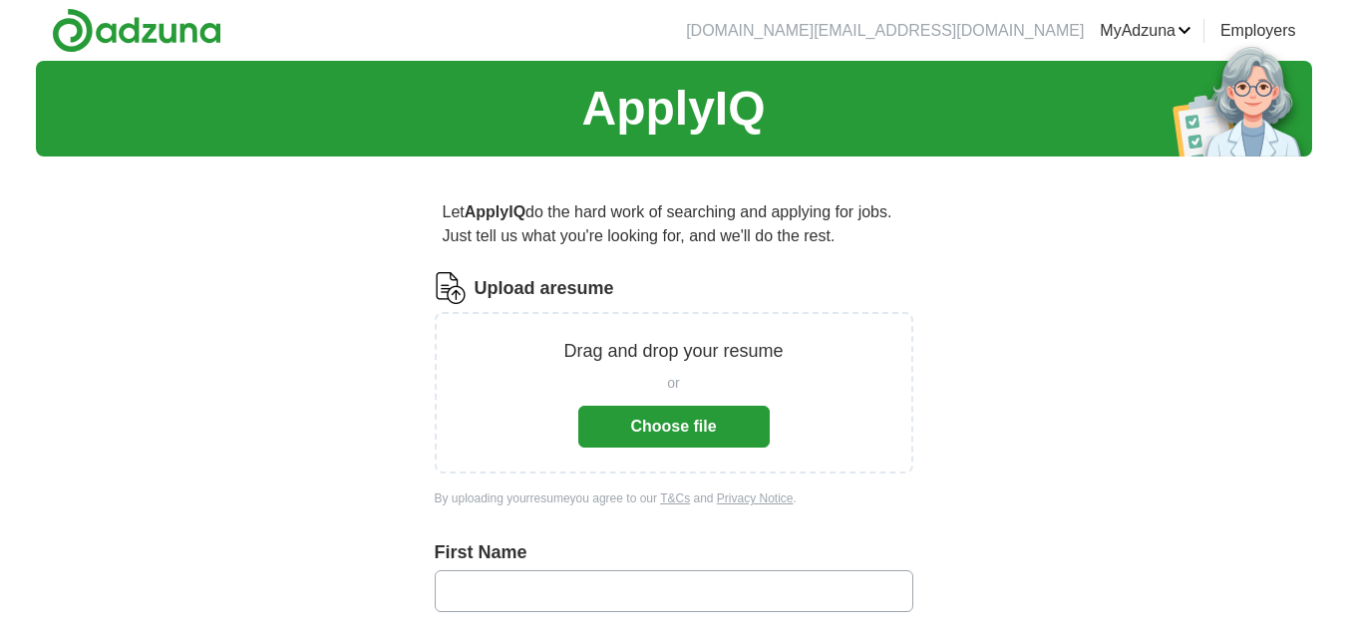
scroll to position [890, 0]
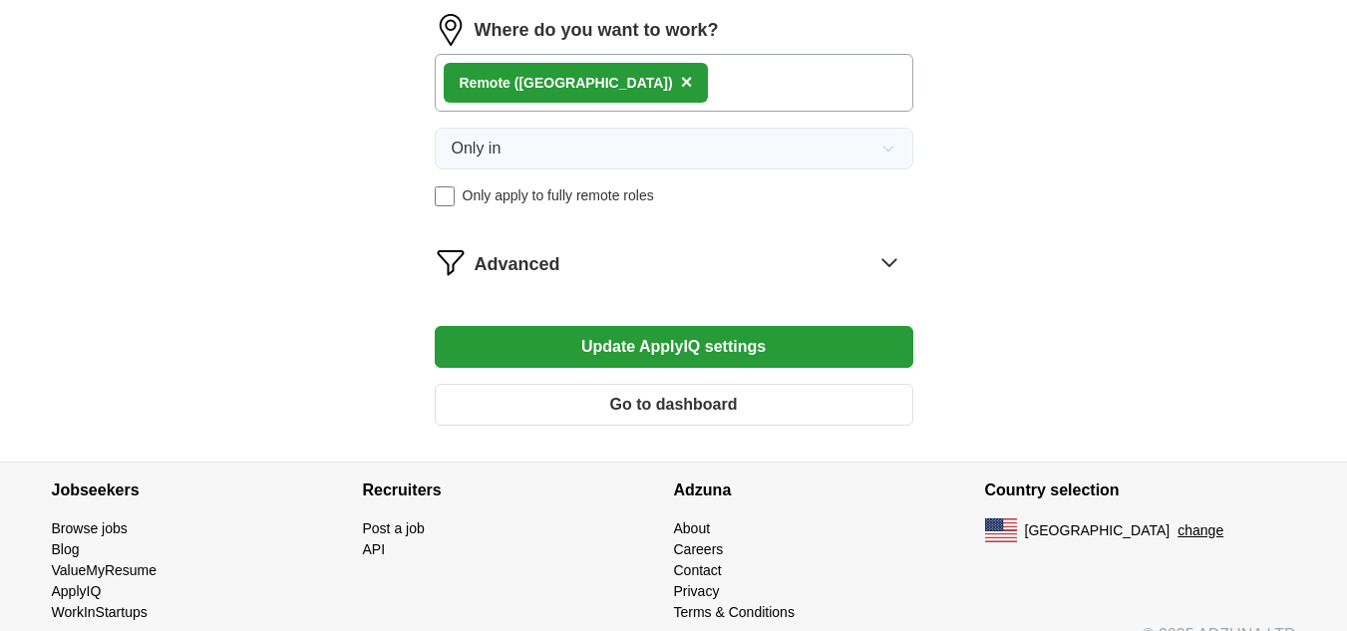
scroll to position [1063, 0]
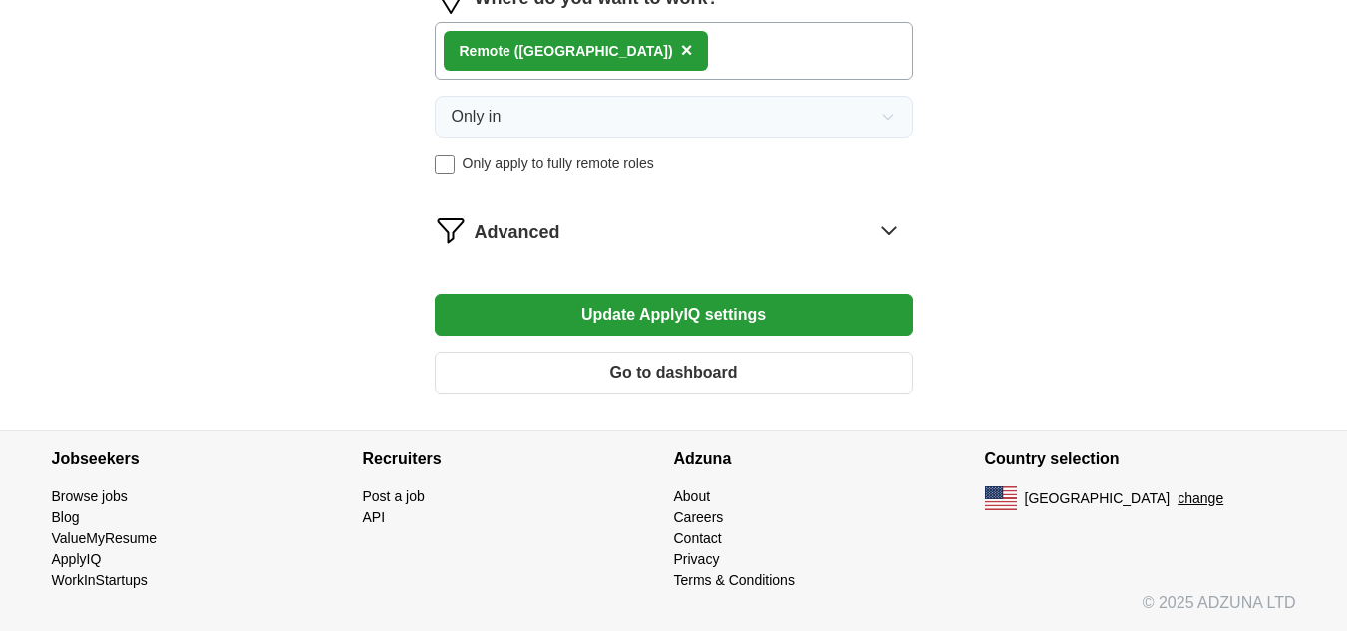
click at [561, 316] on button "Update ApplyIQ settings" at bounding box center [674, 315] width 479 height 42
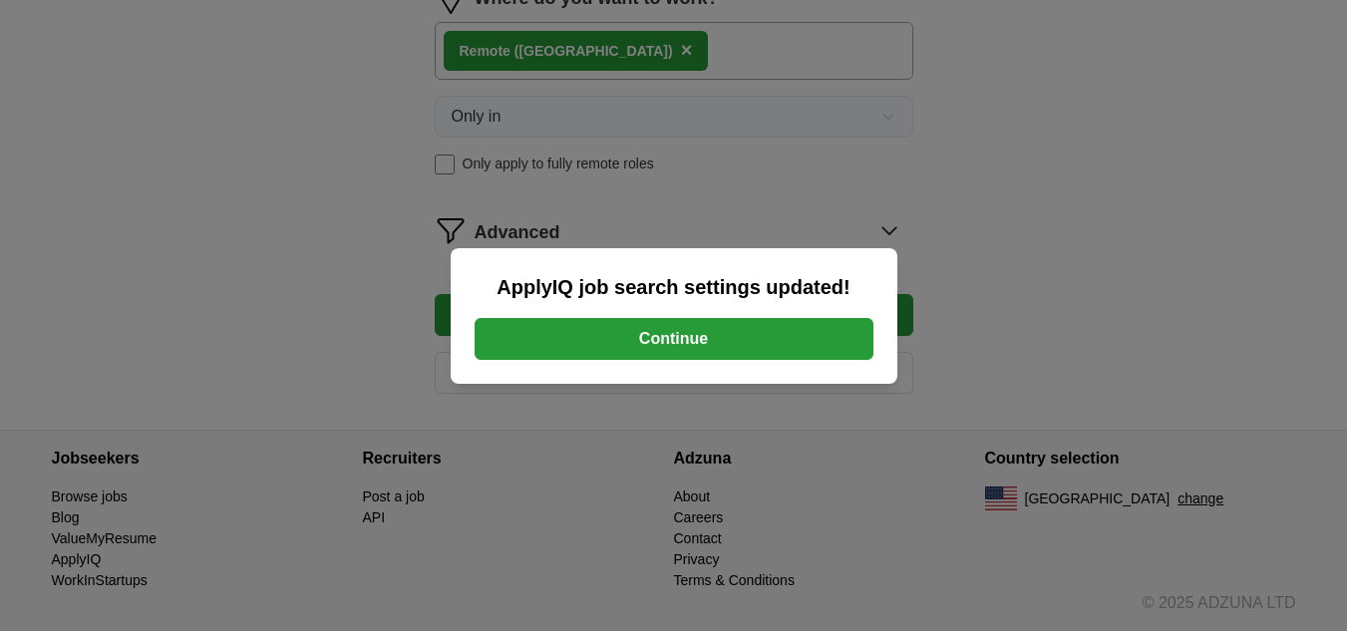
click at [648, 346] on button "Continue" at bounding box center [674, 339] width 399 height 42
